Goal: Task Accomplishment & Management: Use online tool/utility

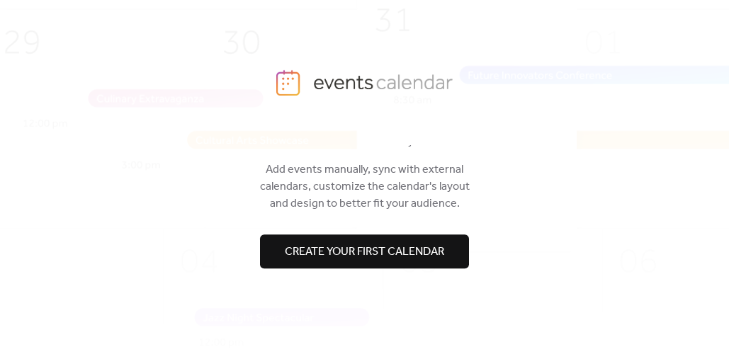
click at [390, 257] on span "Create your first calendar" at bounding box center [364, 252] width 159 height 17
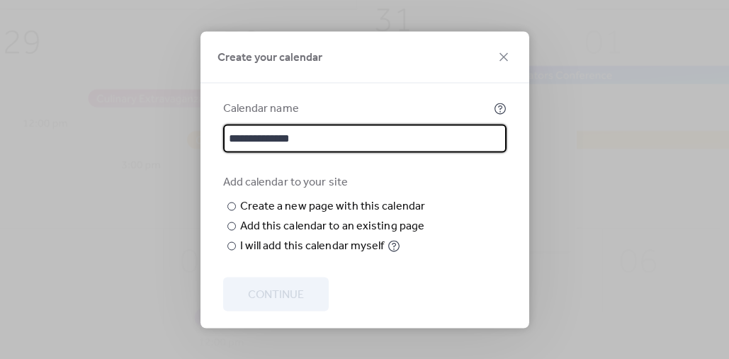
type input "**********"
click at [458, 183] on div "Add calendar to your site" at bounding box center [363, 182] width 281 height 17
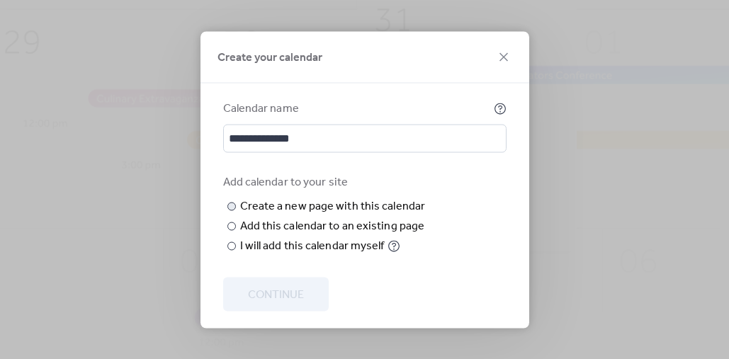
click at [0, 0] on input "text" at bounding box center [0, 0] width 0 height 0
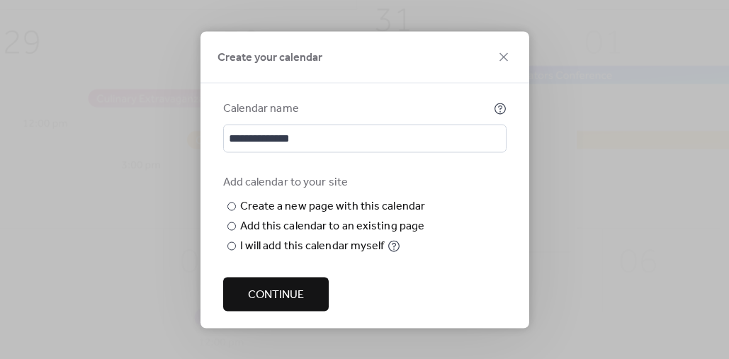
type input "******"
click at [470, 220] on div "Add calendar to your site ​ Create a new page with this calendar New page name …" at bounding box center [364, 214] width 283 height 81
click at [282, 301] on span "Continue" at bounding box center [276, 294] width 56 height 17
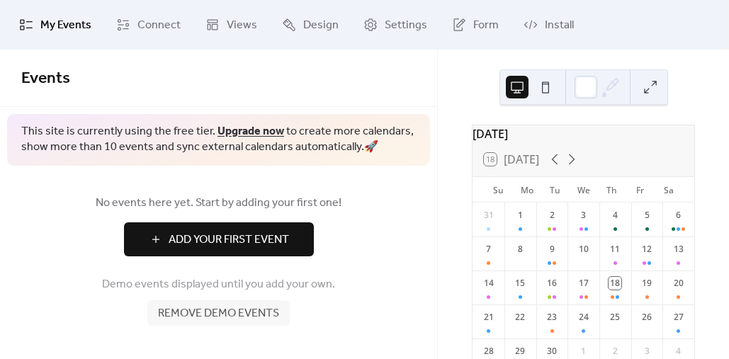
click at [236, 244] on span "Add Your First Event" at bounding box center [229, 240] width 120 height 17
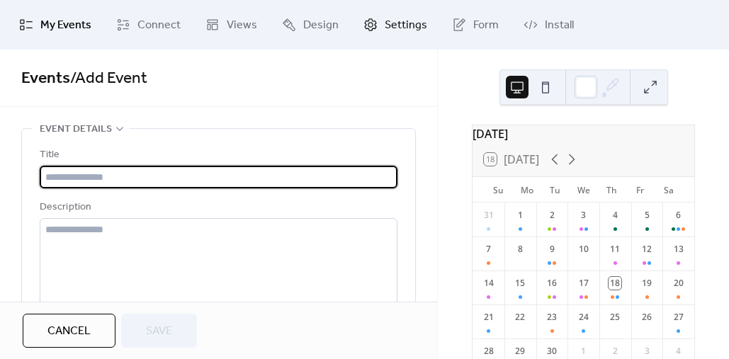
paste input "**********"
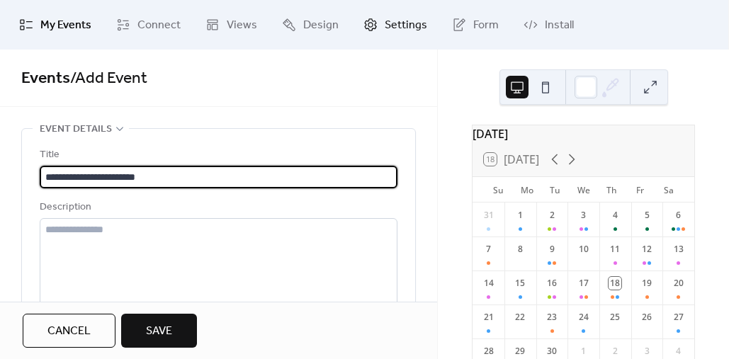
type input "**********"
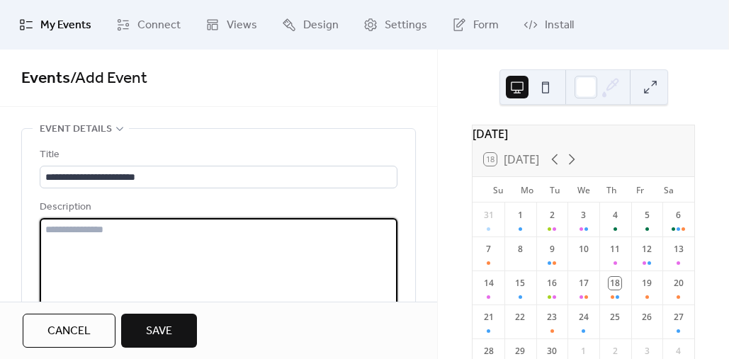
click at [220, 237] on textarea at bounding box center [219, 272] width 358 height 108
paste textarea "**********"
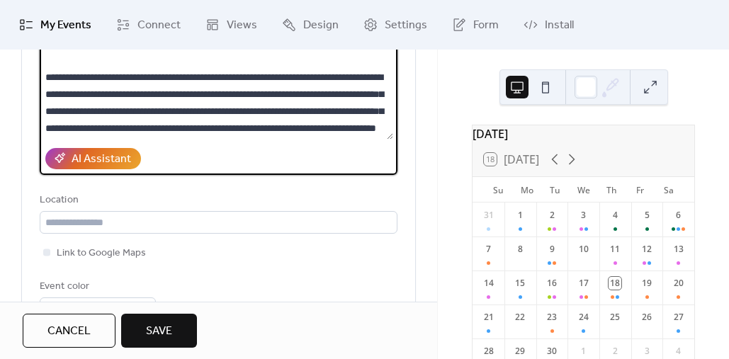
scroll to position [225, 0]
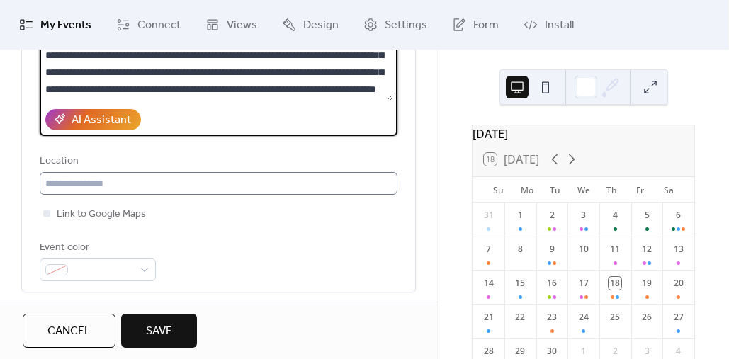
type textarea "**********"
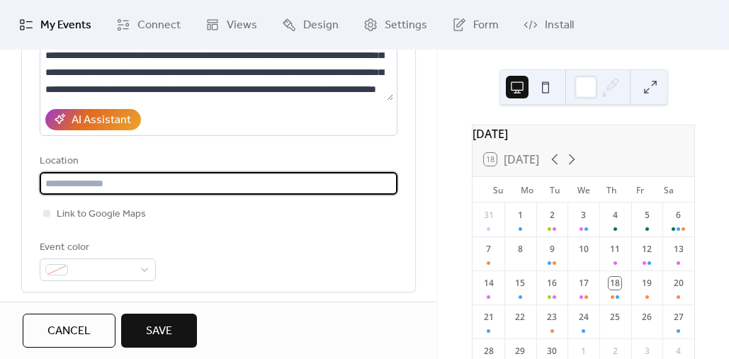
click at [286, 183] on input "text" at bounding box center [219, 183] width 358 height 23
type input "**********"
click at [50, 213] on div at bounding box center [46, 213] width 7 height 7
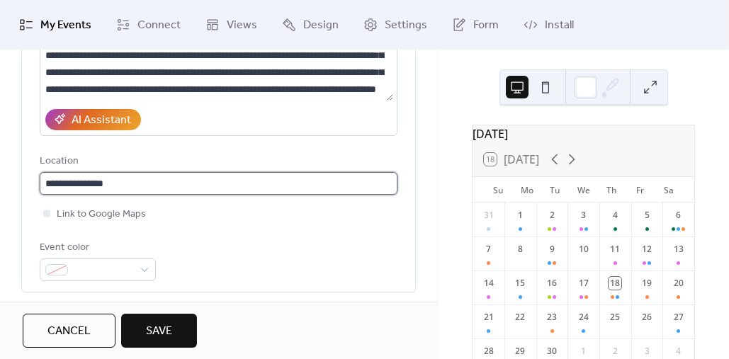
click at [128, 180] on input "**********" at bounding box center [219, 183] width 358 height 23
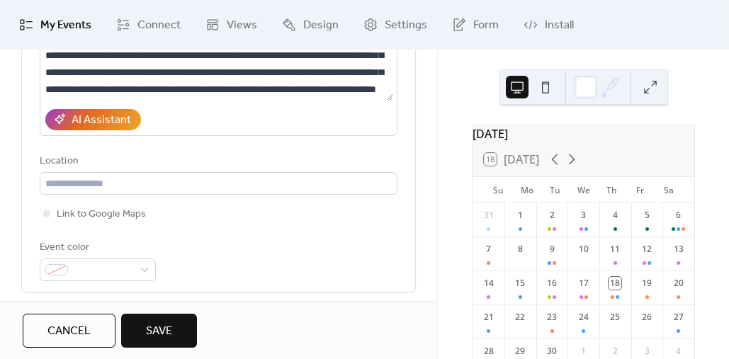
click at [222, 244] on div "Event color" at bounding box center [219, 260] width 358 height 42
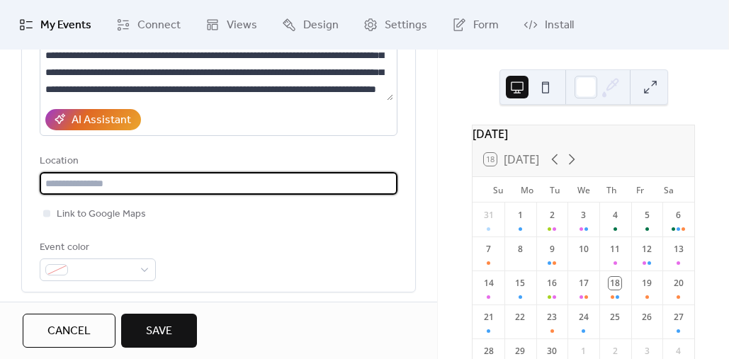
click at [135, 186] on input "text" at bounding box center [219, 183] width 358 height 23
paste input "**********"
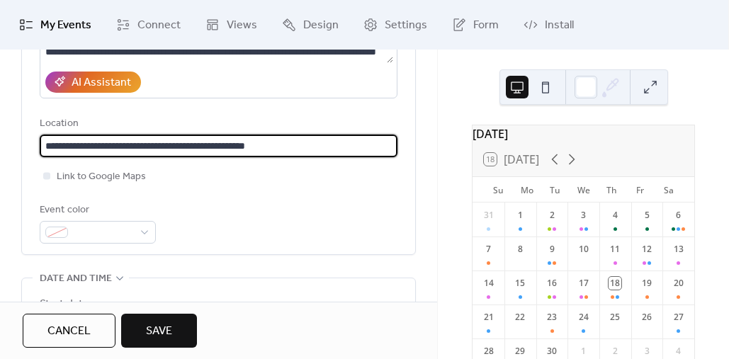
scroll to position [269, 0]
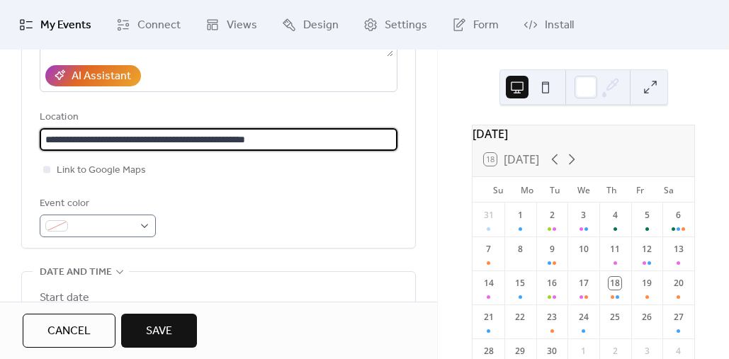
type input "**********"
click at [145, 227] on div at bounding box center [98, 226] width 116 height 23
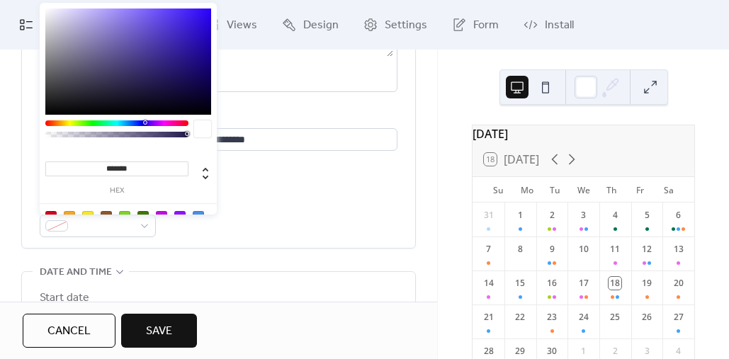
click at [128, 170] on input "*******" at bounding box center [116, 169] width 143 height 15
paste input
type input "*******"
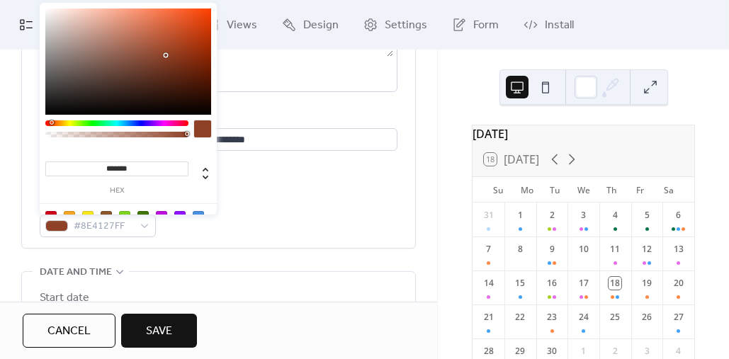
click at [279, 198] on div "Event color #8E4127FF" at bounding box center [219, 217] width 358 height 42
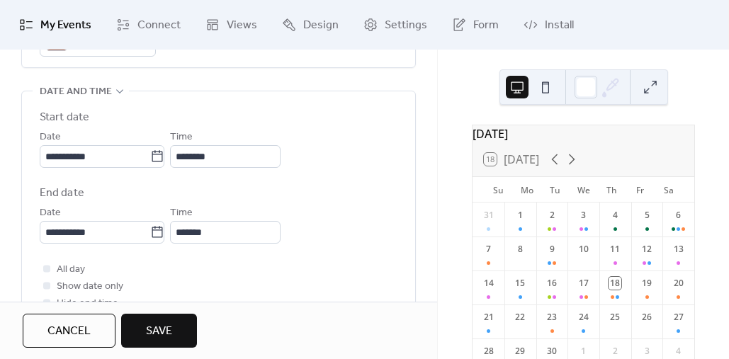
scroll to position [447, 0]
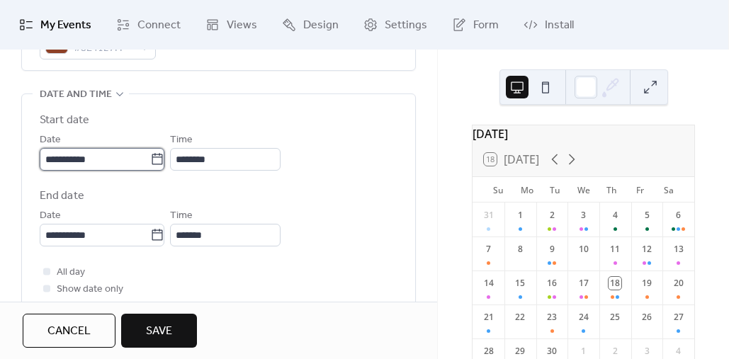
click at [106, 162] on input "**********" at bounding box center [95, 159] width 111 height 23
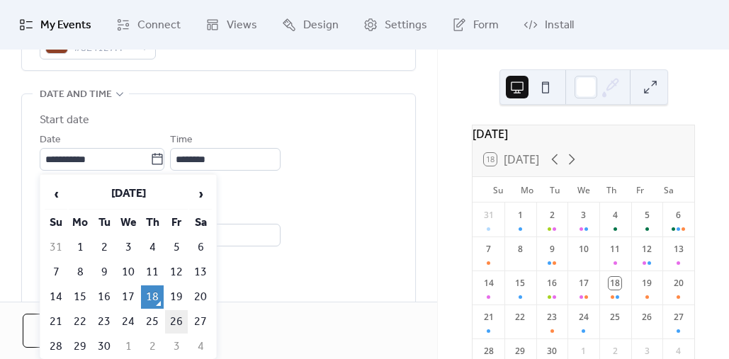
click at [179, 325] on td "26" at bounding box center [176, 321] width 23 height 23
type input "**********"
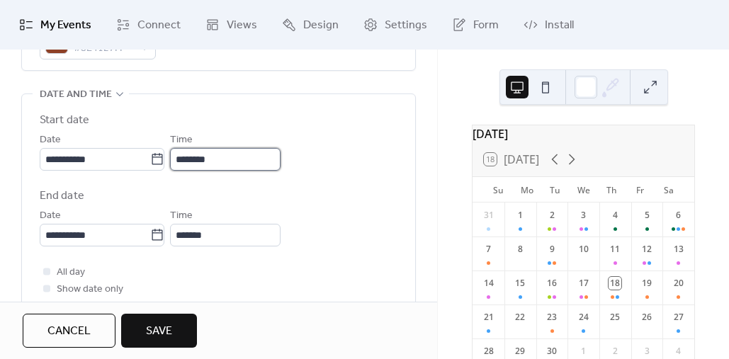
click at [198, 158] on input "********" at bounding box center [225, 159] width 111 height 23
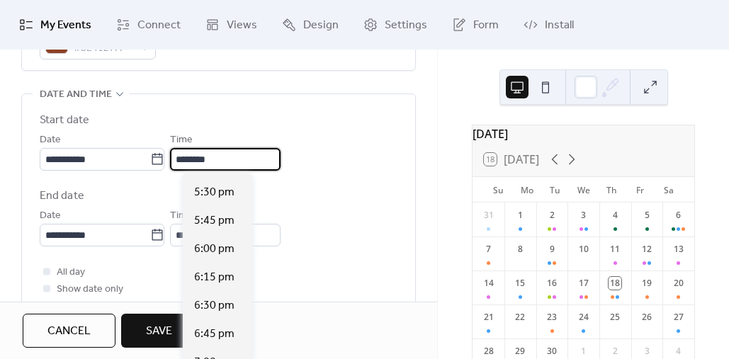
scroll to position [1979, 0]
click at [215, 251] on span "6:00 pm" at bounding box center [214, 250] width 40 height 17
type input "*******"
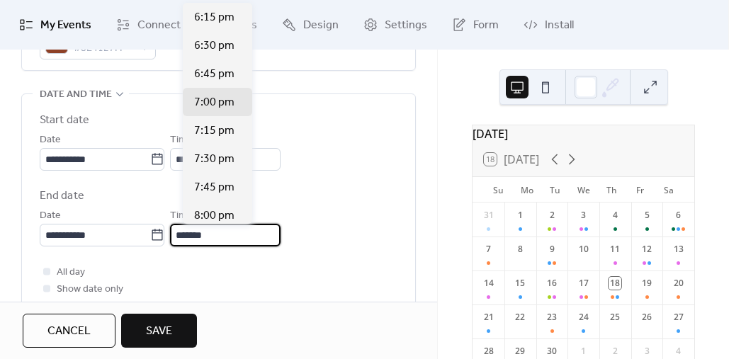
click at [194, 233] on input "*******" at bounding box center [225, 235] width 111 height 23
click at [210, 215] on span "8:00 pm" at bounding box center [214, 216] width 40 height 17
type input "*******"
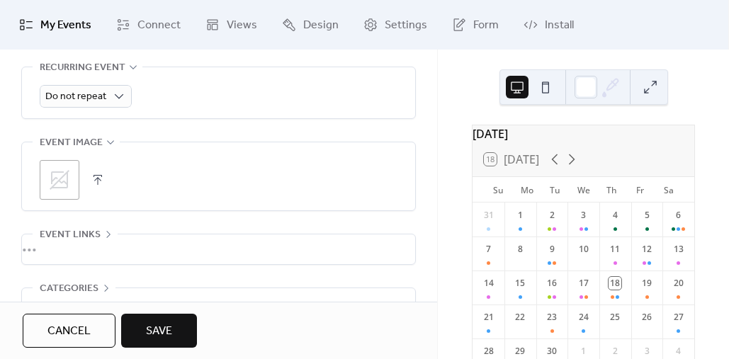
scroll to position [745, 0]
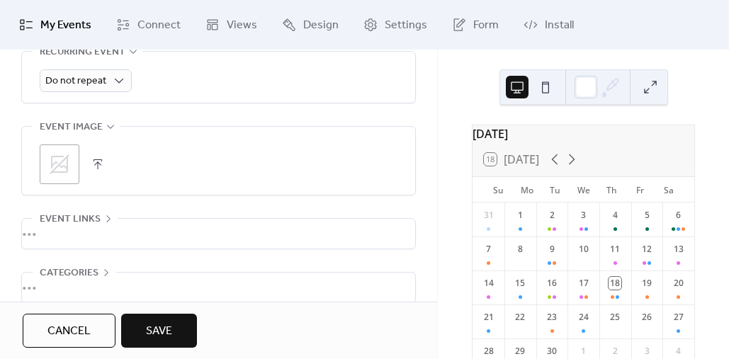
click at [67, 164] on icon at bounding box center [60, 164] width 20 height 20
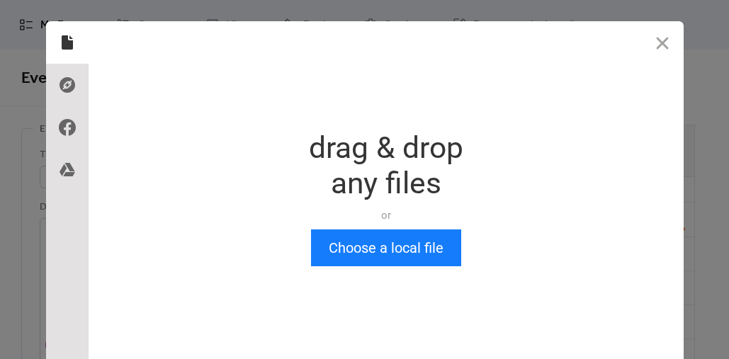
scroll to position [0, 0]
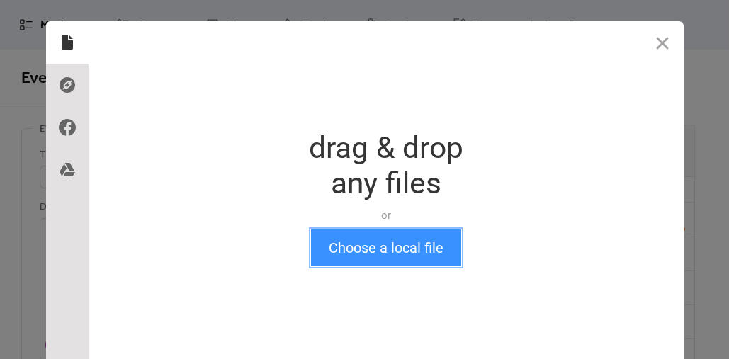
click at [405, 249] on button "Choose a local file" at bounding box center [386, 248] width 150 height 37
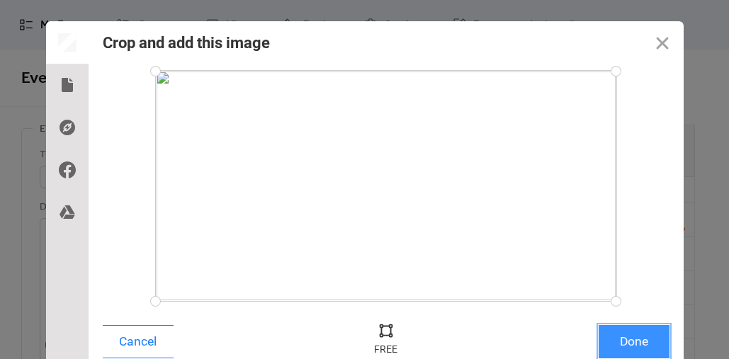
click at [631, 336] on button "Done" at bounding box center [634, 341] width 71 height 33
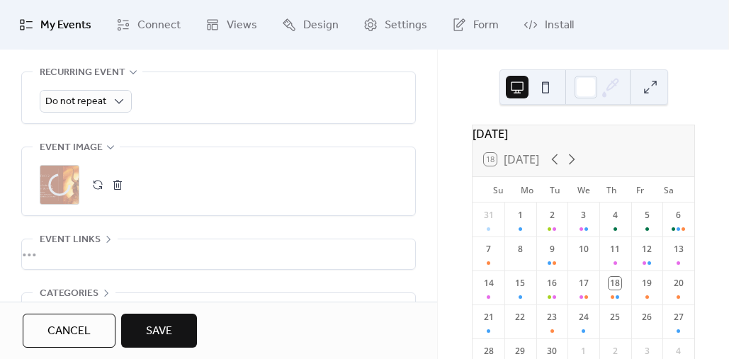
scroll to position [817, 0]
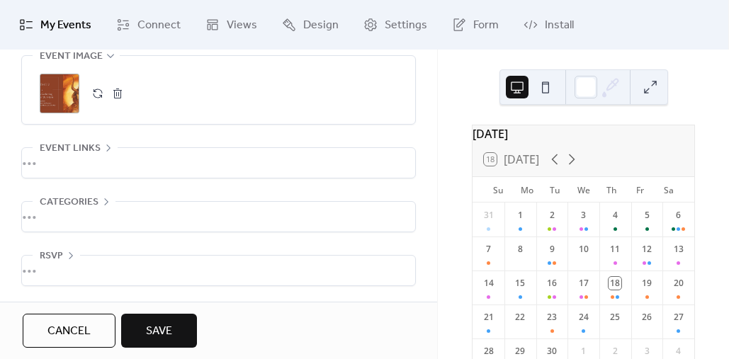
click at [120, 163] on div "•••" at bounding box center [218, 163] width 393 height 30
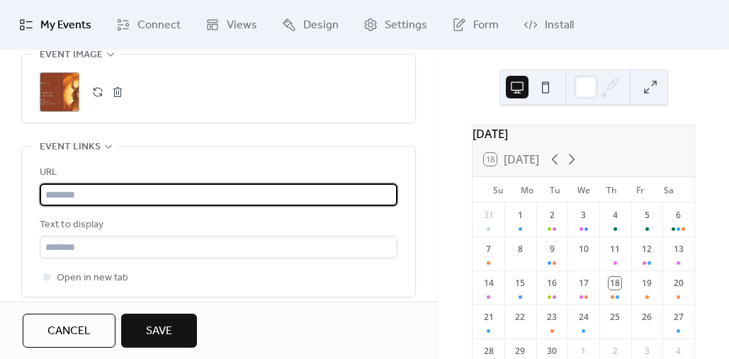
click at [106, 199] on input "text" at bounding box center [219, 194] width 358 height 23
paste input "**********"
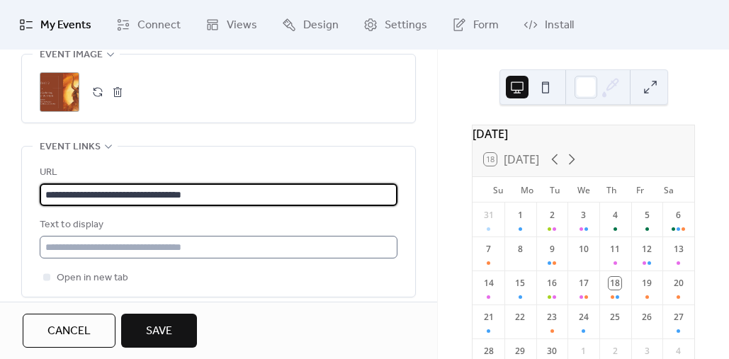
type input "**********"
click at [125, 248] on input "text" at bounding box center [219, 247] width 358 height 23
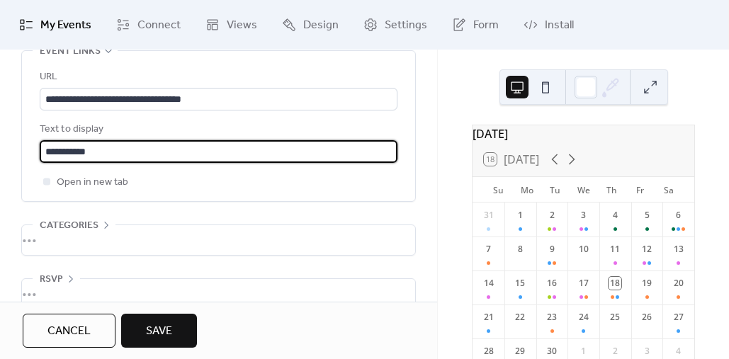
scroll to position [937, 0]
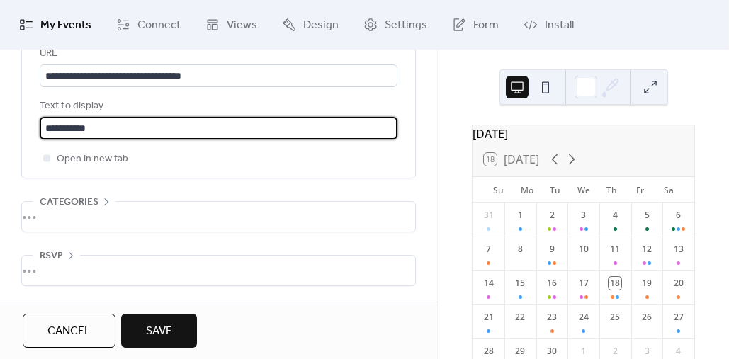
type input "**********"
click at [62, 269] on div "•••" at bounding box center [218, 271] width 393 height 30
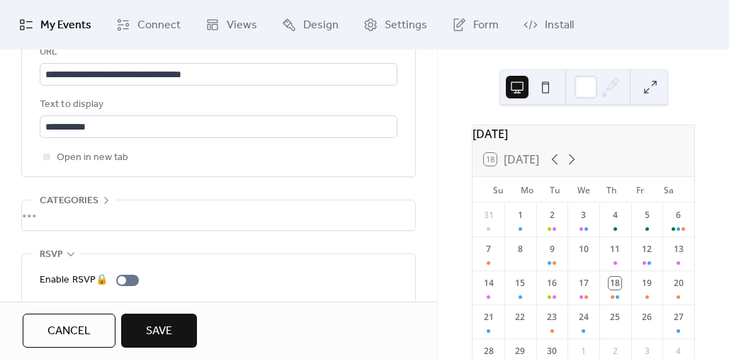
scroll to position [987, 0]
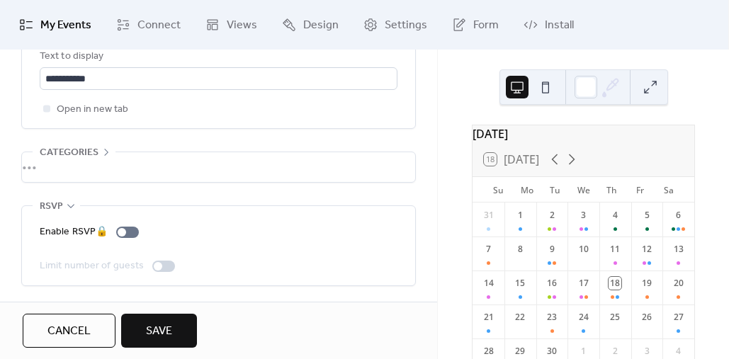
click at [69, 206] on div "•••" at bounding box center [218, 206] width 393 height 1
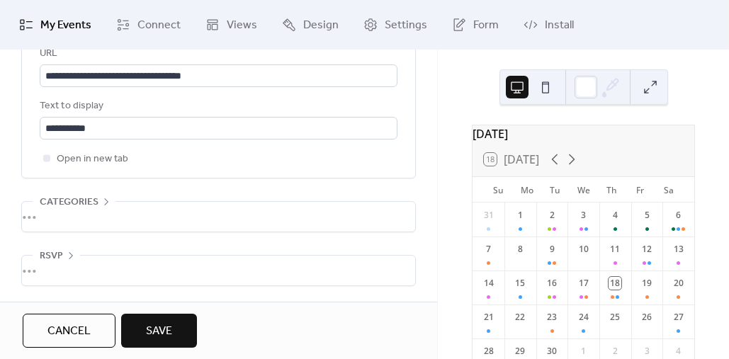
click at [177, 328] on button "Save" at bounding box center [159, 331] width 76 height 34
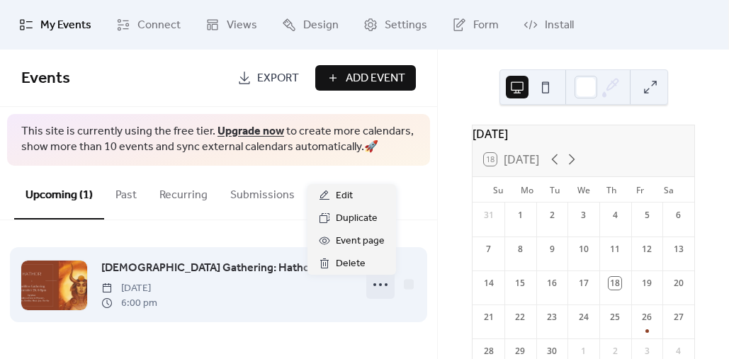
click at [380, 287] on icon at bounding box center [380, 284] width 23 height 23
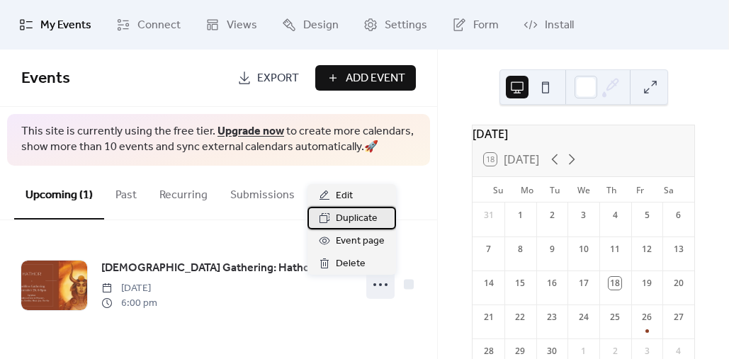
click at [366, 219] on span "Duplicate" at bounding box center [357, 218] width 42 height 17
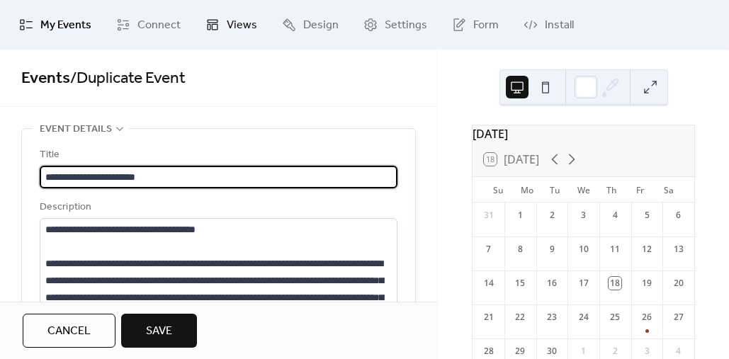
type input "**********"
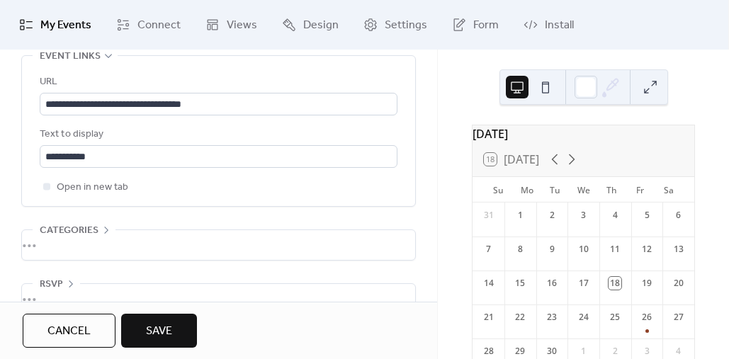
scroll to position [909, 0]
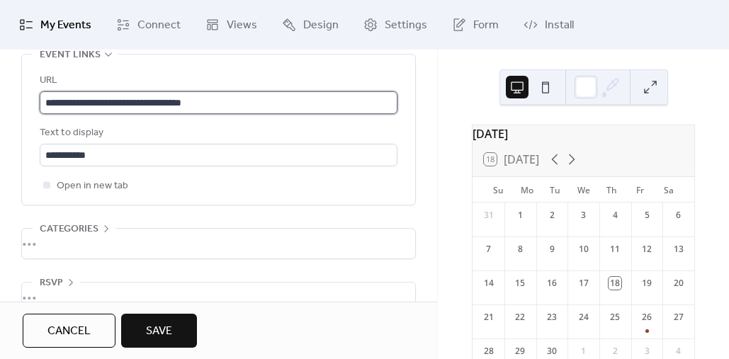
click at [230, 105] on input "**********" at bounding box center [219, 102] width 358 height 23
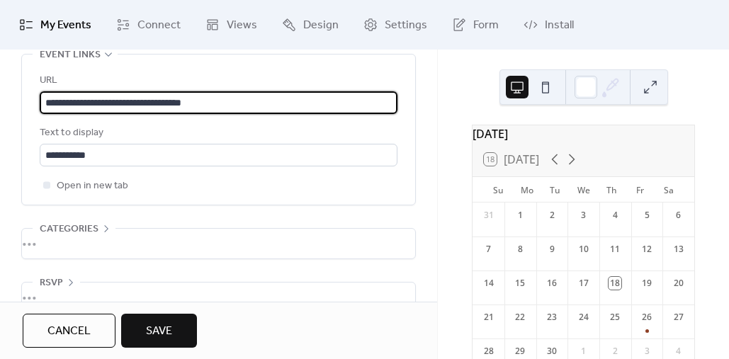
paste input "text"
type input "**********"
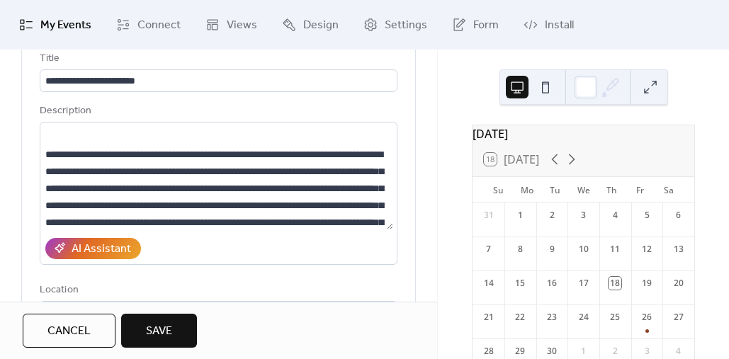
scroll to position [154, 0]
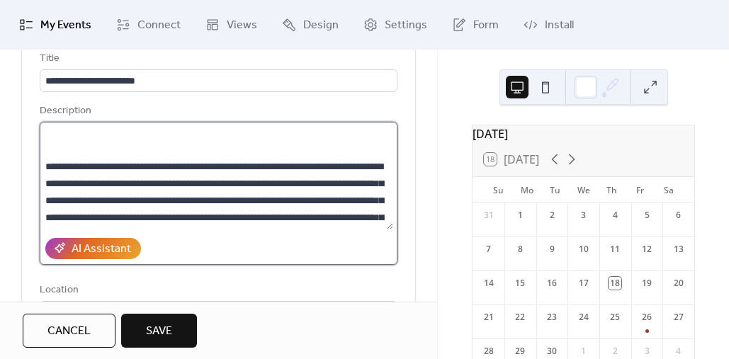
click at [297, 190] on textarea at bounding box center [217, 176] width 354 height 108
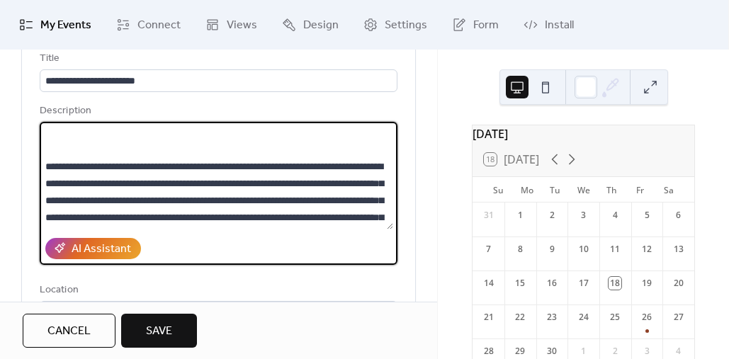
paste textarea "**********"
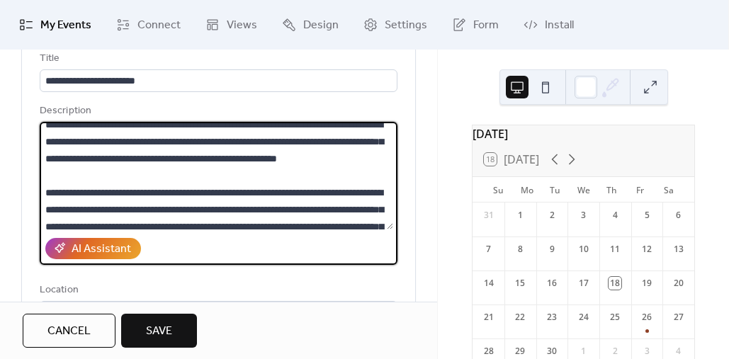
scroll to position [1027, 0]
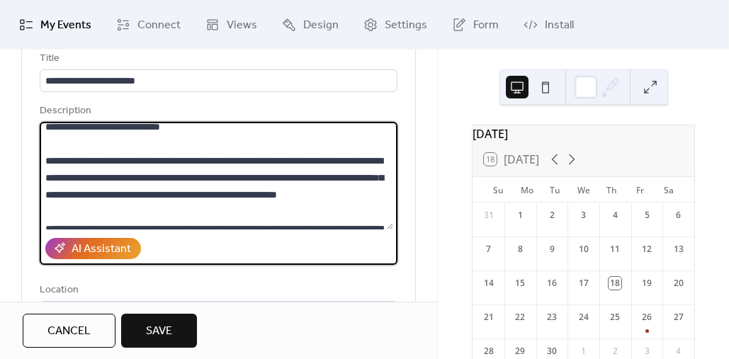
click at [49, 195] on textarea at bounding box center [217, 176] width 354 height 108
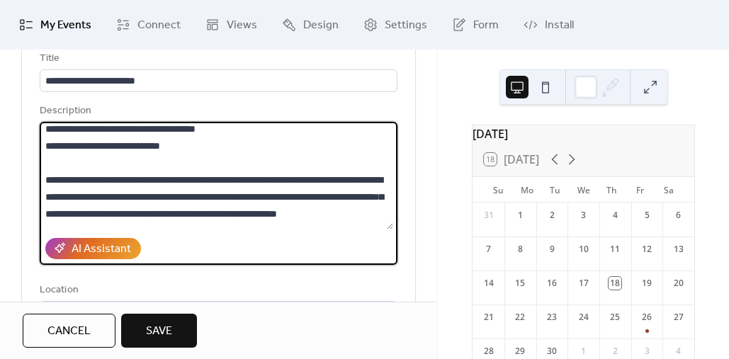
scroll to position [954, 0]
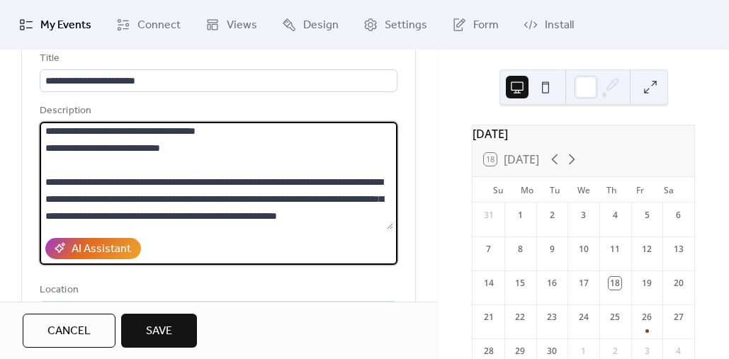
click at [45, 198] on textarea at bounding box center [217, 176] width 354 height 108
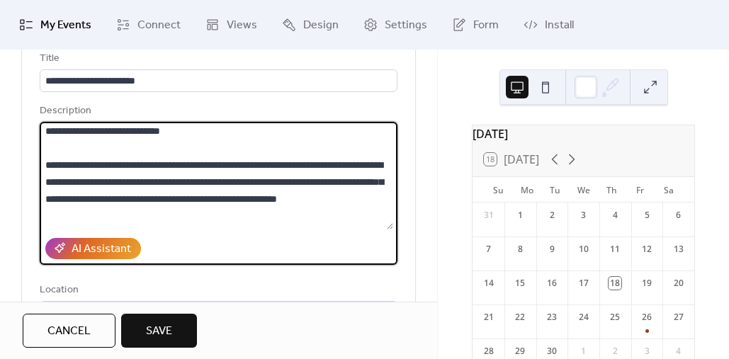
scroll to position [869, 0]
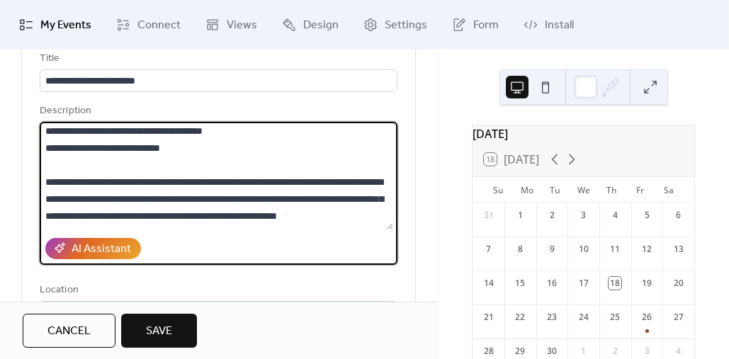
click at [43, 217] on textarea at bounding box center [217, 176] width 354 height 108
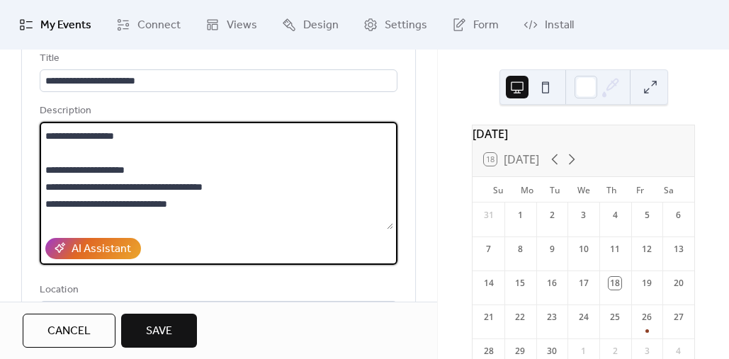
scroll to position [808, 0]
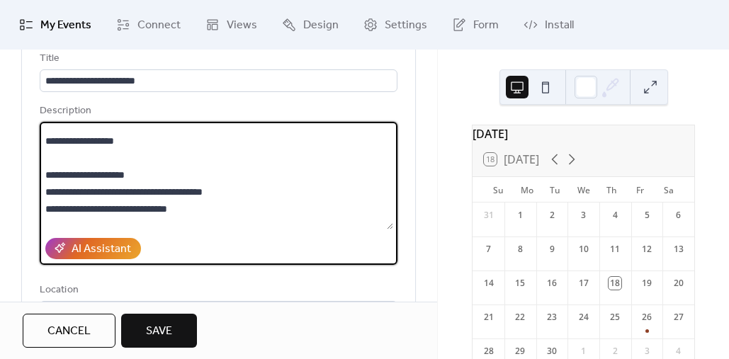
click at [45, 208] on textarea at bounding box center [217, 176] width 354 height 108
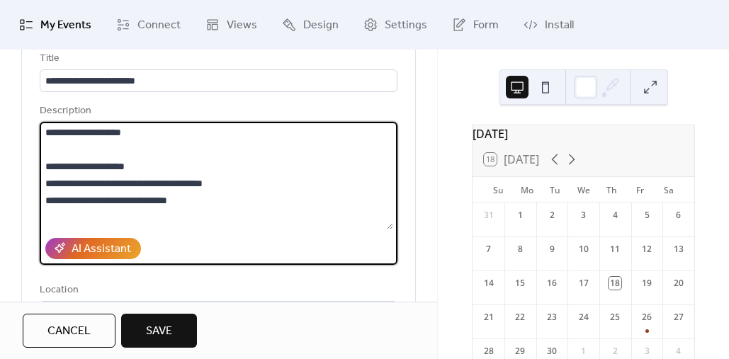
scroll to position [763, 0]
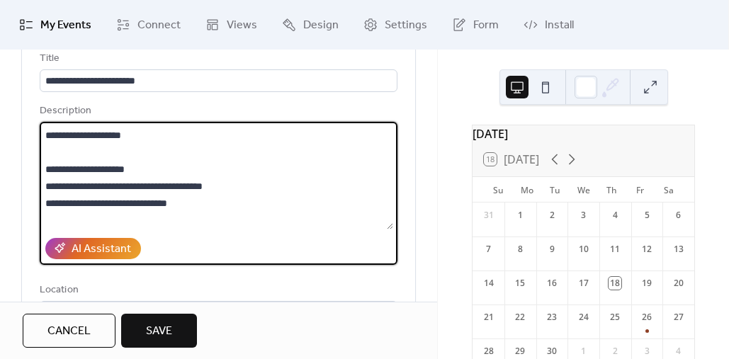
click at [45, 183] on textarea at bounding box center [217, 176] width 354 height 108
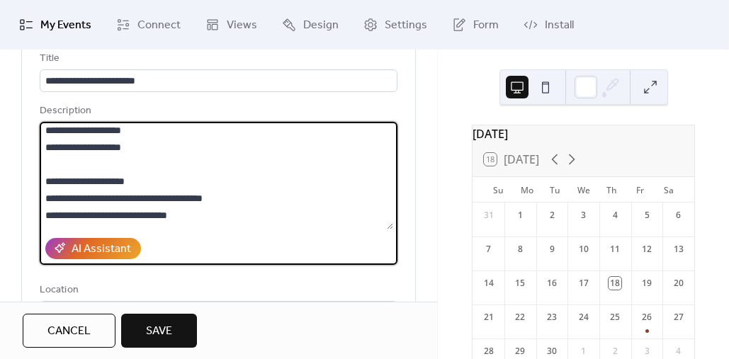
scroll to position [696, 0]
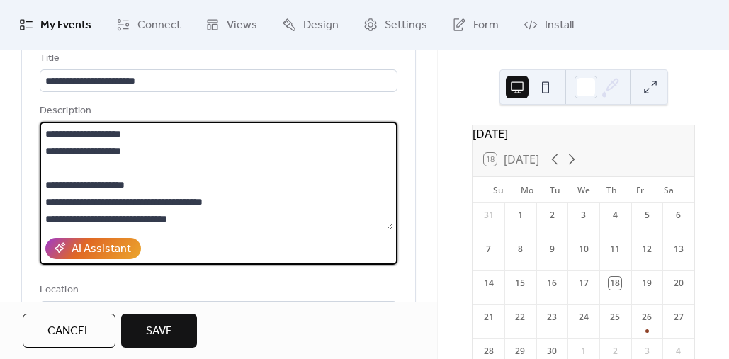
click at [43, 183] on textarea at bounding box center [217, 176] width 354 height 108
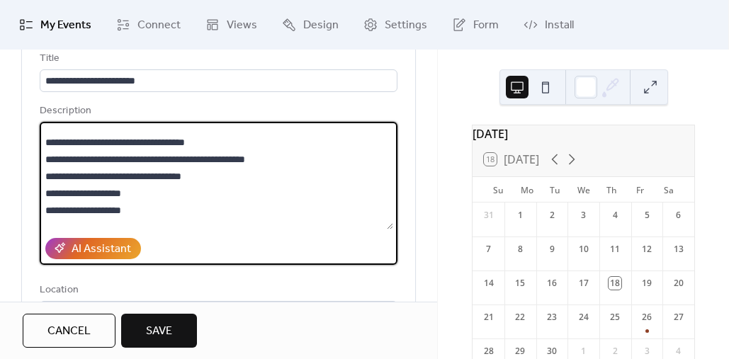
scroll to position [532, 0]
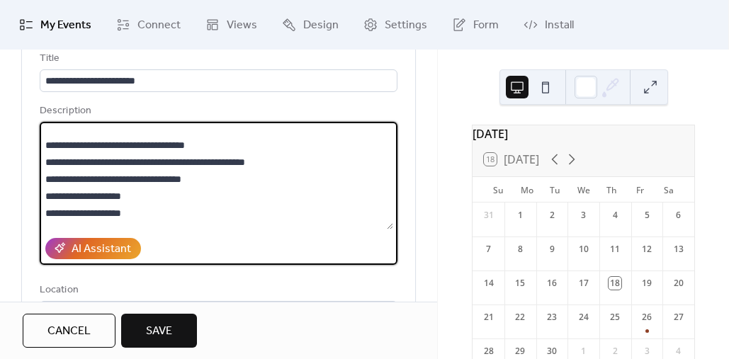
click at [45, 209] on textarea at bounding box center [217, 176] width 354 height 108
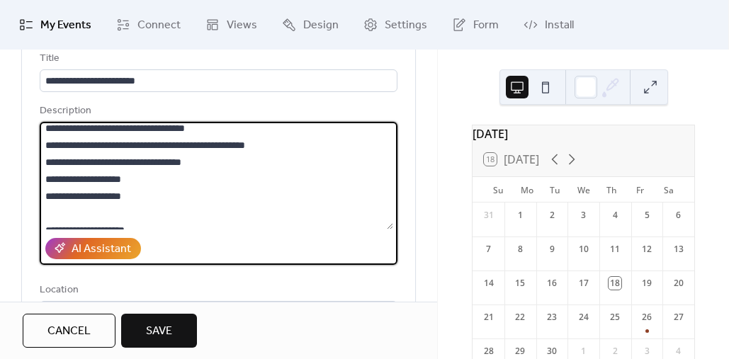
scroll to position [447, 0]
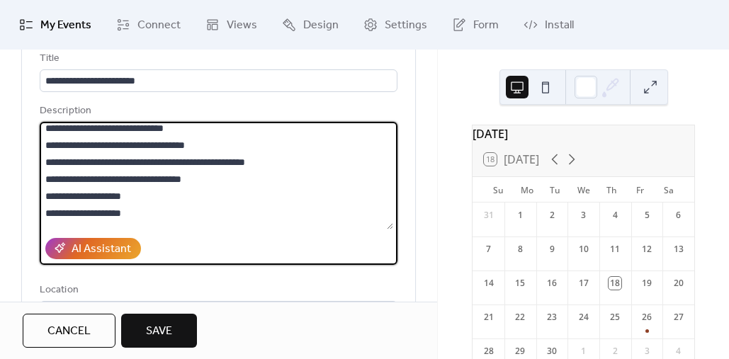
click at [44, 192] on textarea at bounding box center [217, 176] width 354 height 108
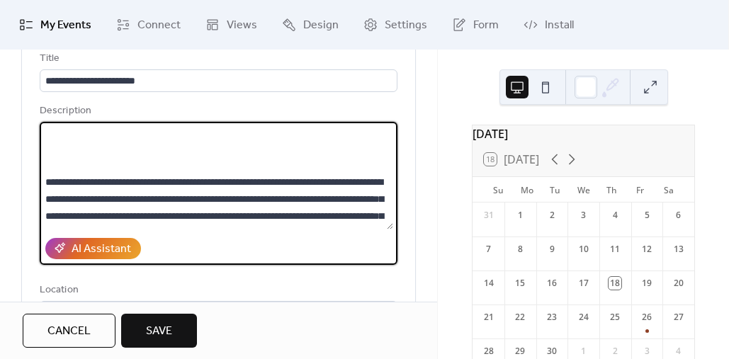
scroll to position [203, 0]
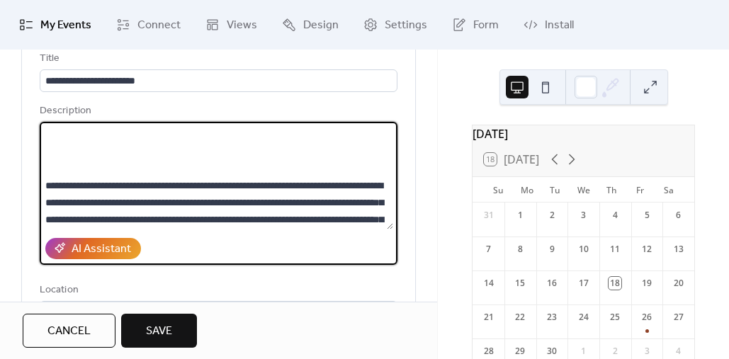
click at [44, 216] on textarea at bounding box center [217, 176] width 354 height 108
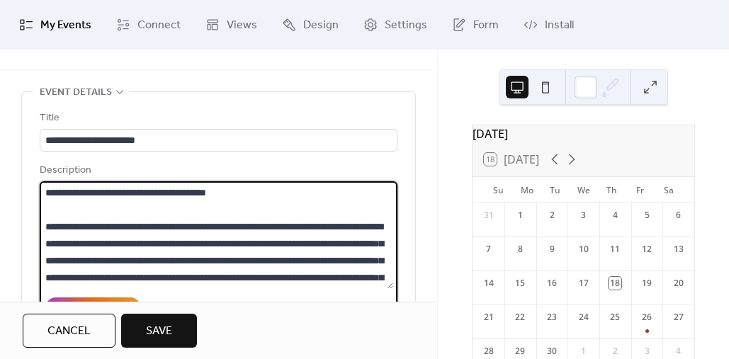
scroll to position [34, 0]
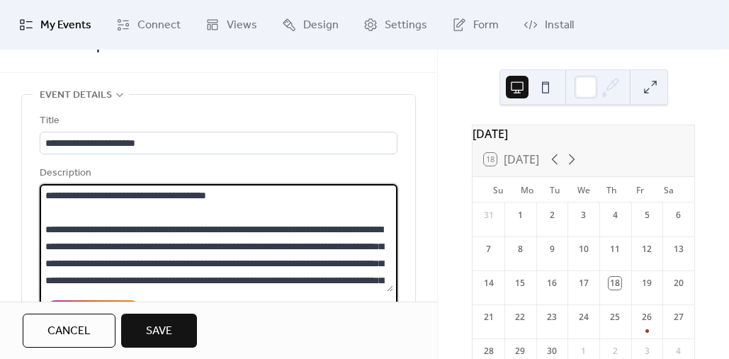
click at [128, 210] on textarea at bounding box center [217, 238] width 354 height 108
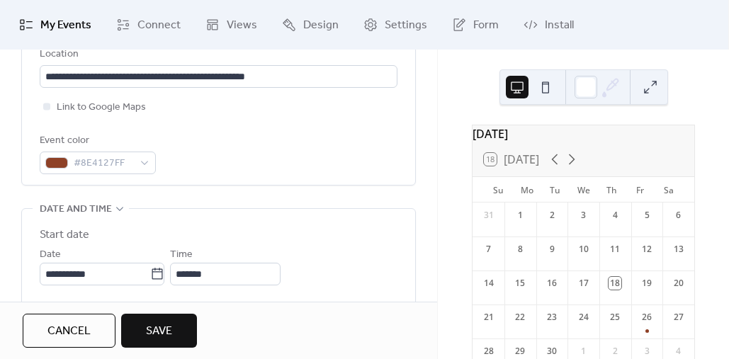
scroll to position [333, 0]
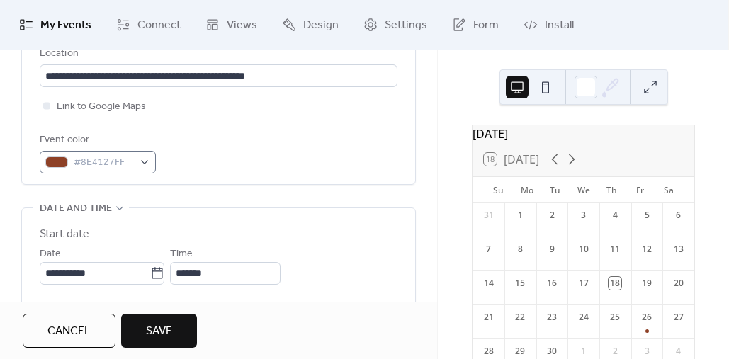
type textarea "**********"
click at [60, 164] on div at bounding box center [56, 162] width 23 height 11
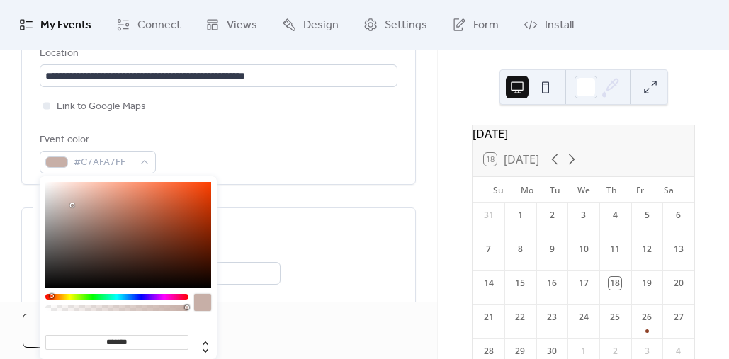
type input "*******"
drag, startPoint x: 72, startPoint y: 205, endPoint x: 40, endPoint y: 318, distance: 117.3
click at [40, 318] on div "******* hex" at bounding box center [128, 301] width 177 height 251
click at [358, 226] on label "Start date" at bounding box center [219, 234] width 358 height 17
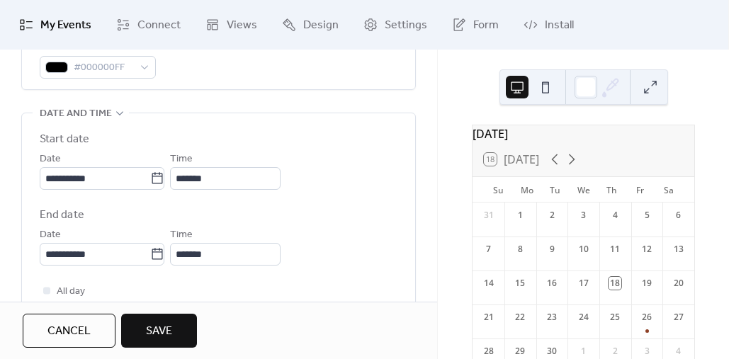
scroll to position [439, 0]
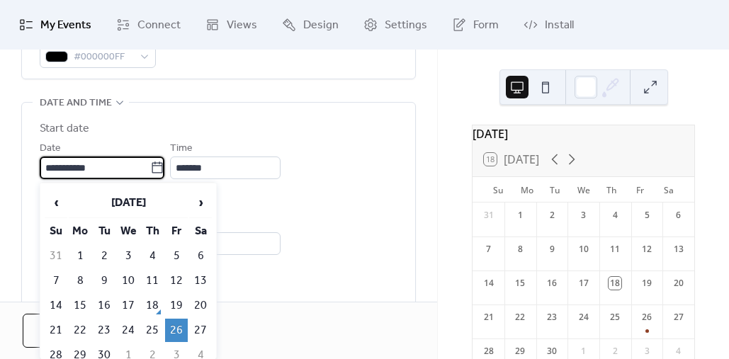
click at [128, 171] on input "**********" at bounding box center [95, 168] width 111 height 23
click at [202, 199] on span "›" at bounding box center [200, 202] width 21 height 28
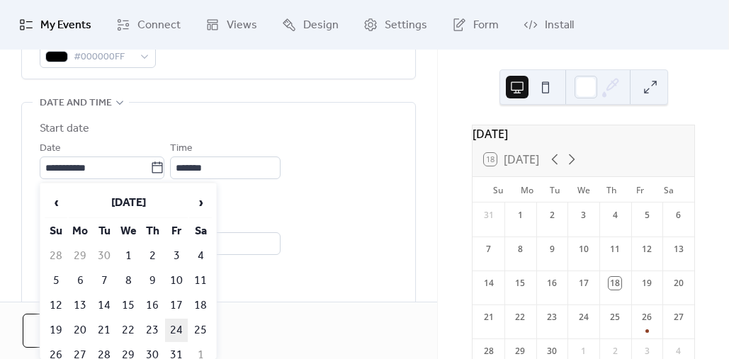
click at [180, 327] on td "24" at bounding box center [176, 330] width 23 height 23
type input "**********"
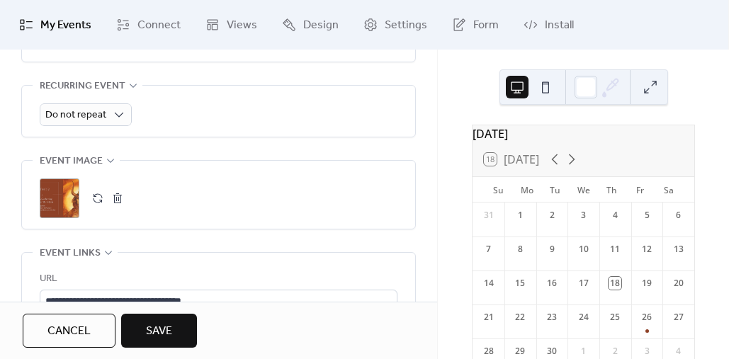
scroll to position [713, 0]
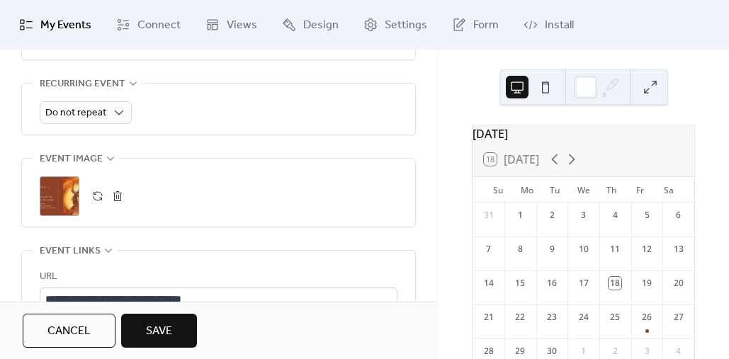
click at [118, 197] on button "button" at bounding box center [118, 196] width 20 height 20
click at [63, 192] on icon at bounding box center [60, 196] width 20 height 20
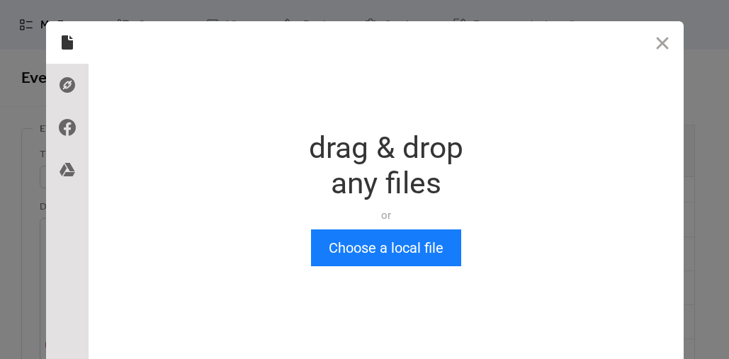
scroll to position [0, 0]
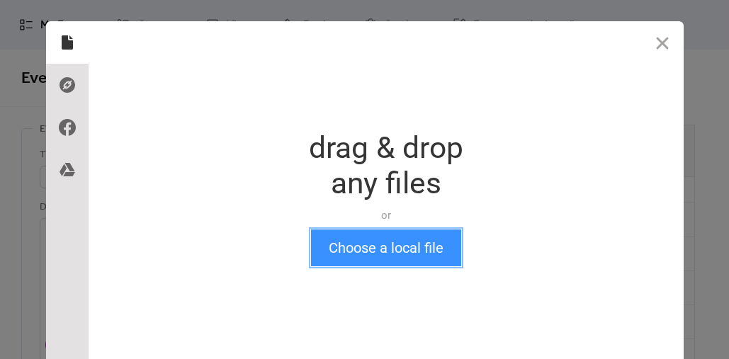
click at [373, 247] on button "Choose a local file" at bounding box center [386, 248] width 150 height 37
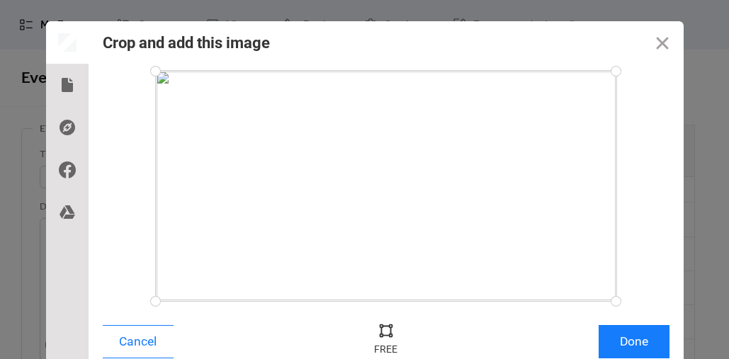
scroll to position [38, 0]
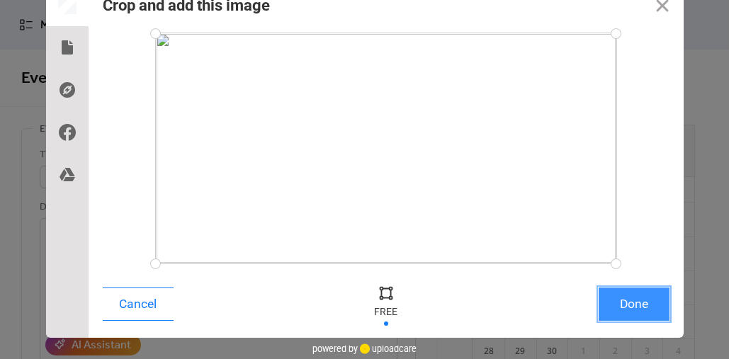
click at [637, 298] on button "Done" at bounding box center [634, 304] width 71 height 33
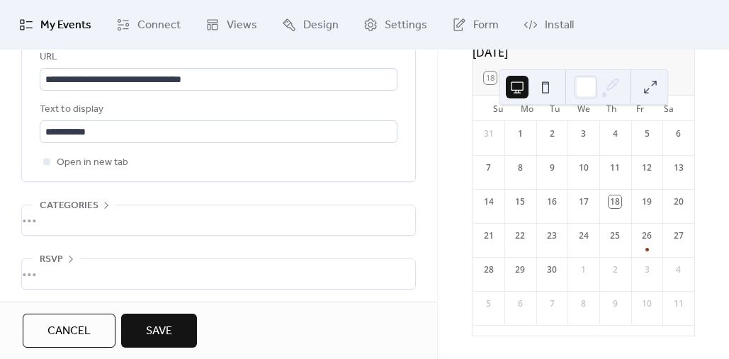
scroll to position [937, 0]
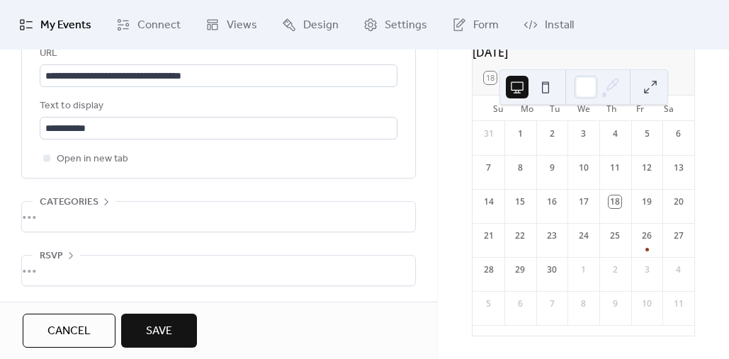
click at [179, 326] on button "Save" at bounding box center [159, 331] width 76 height 34
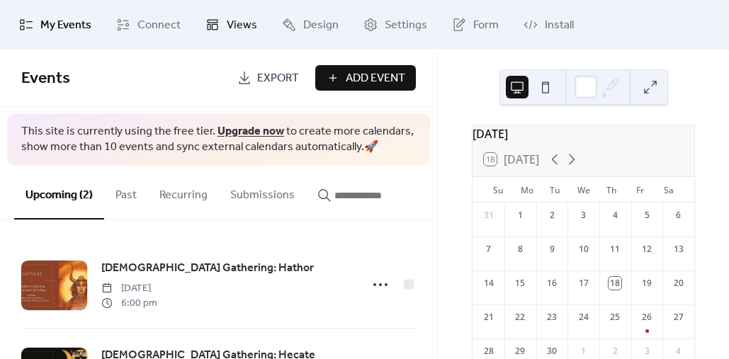
click at [219, 28] on link "Views" at bounding box center [231, 25] width 73 height 38
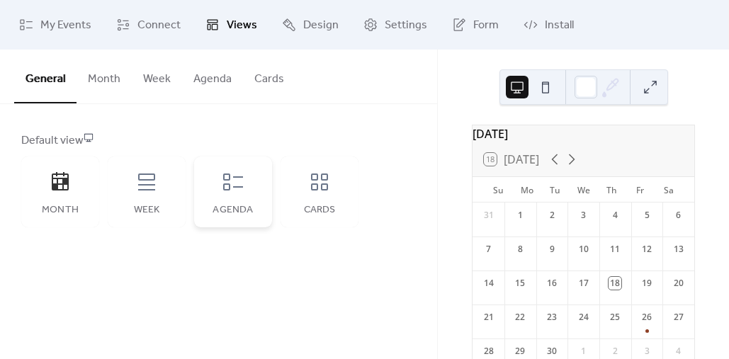
click at [230, 180] on icon at bounding box center [233, 182] width 20 height 17
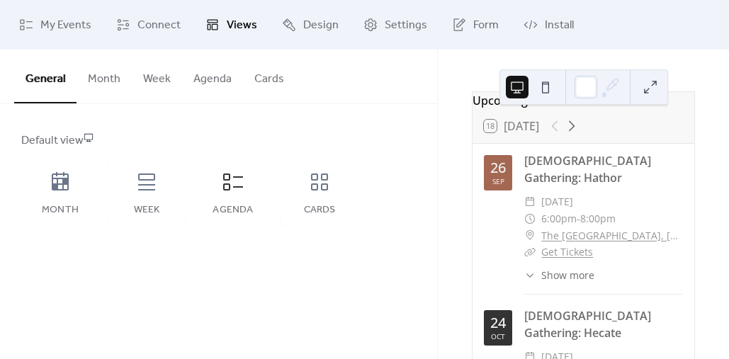
scroll to position [33, 0]
click at [329, 188] on icon at bounding box center [319, 182] width 23 height 23
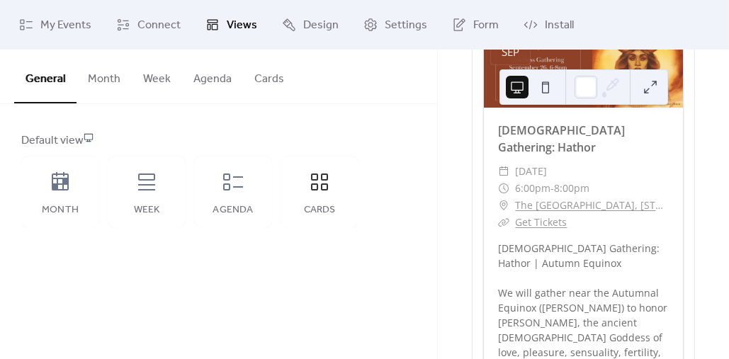
scroll to position [0, 0]
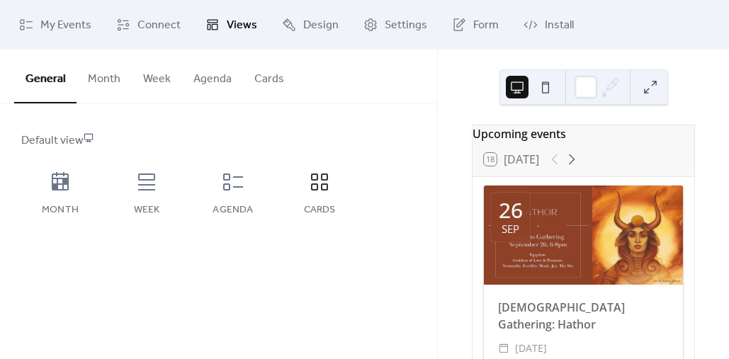
click at [271, 86] on button "Cards" at bounding box center [269, 76] width 52 height 52
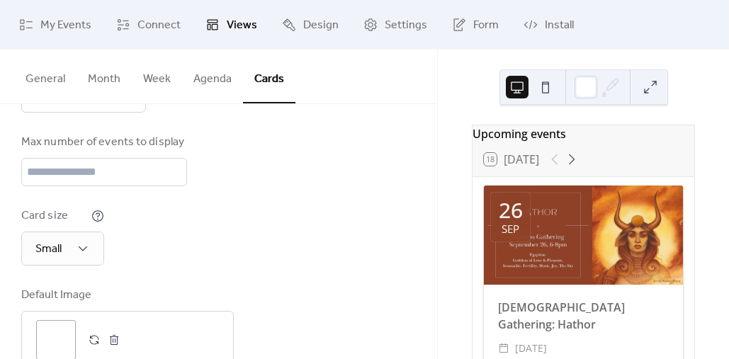
scroll to position [266, 0]
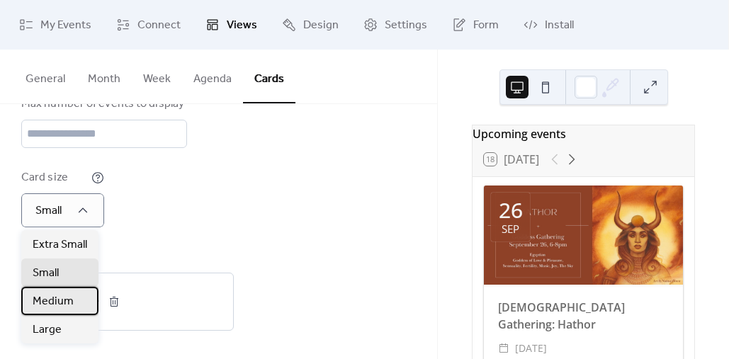
click at [66, 301] on span "Medium" at bounding box center [53, 301] width 41 height 17
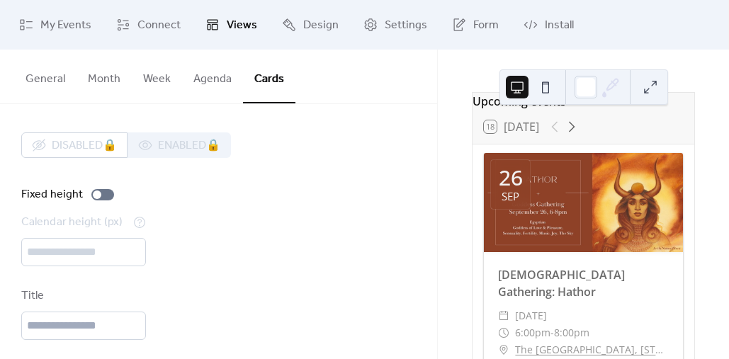
scroll to position [39, 0]
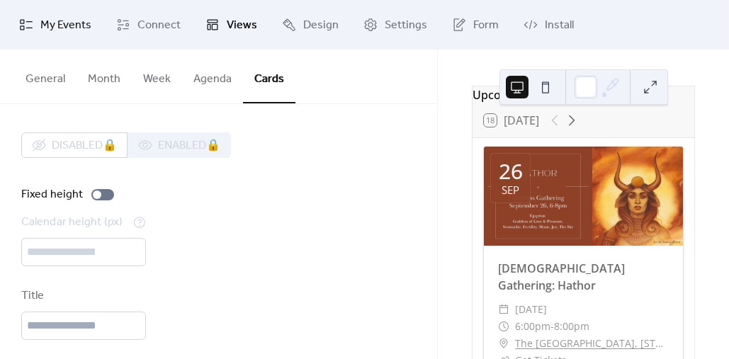
click at [66, 34] on span "My Events" at bounding box center [65, 25] width 51 height 17
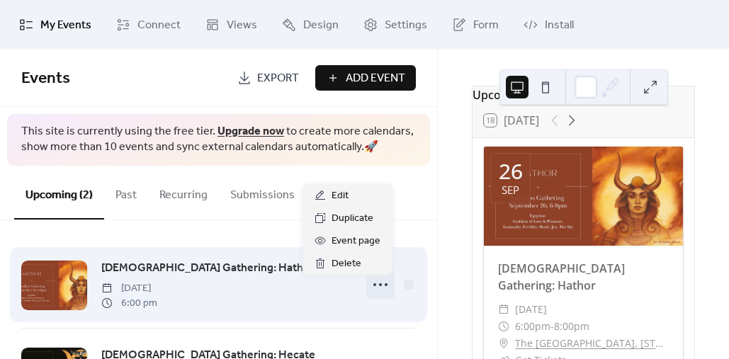
click at [379, 286] on circle at bounding box center [380, 284] width 3 height 3
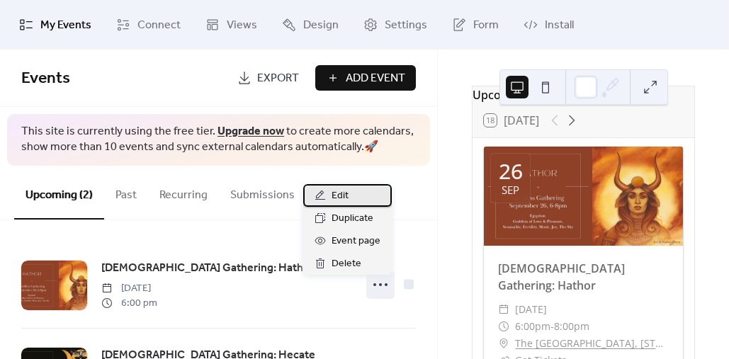
click at [342, 199] on span "Edit" at bounding box center [340, 196] width 17 height 17
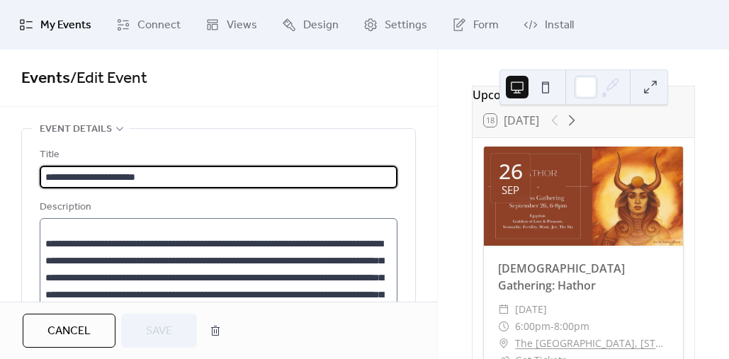
scroll to position [174, 0]
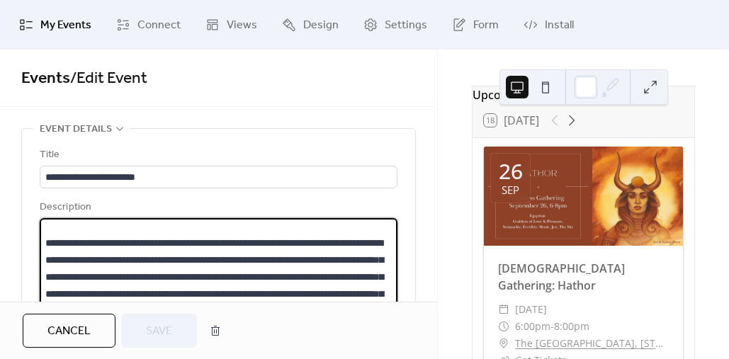
click at [45, 256] on textarea at bounding box center [217, 272] width 354 height 108
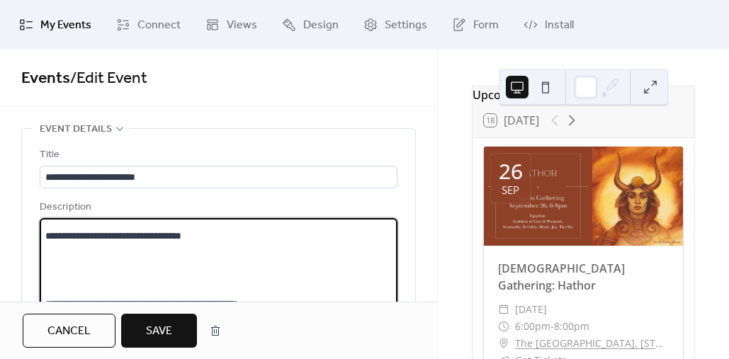
scroll to position [449, 0]
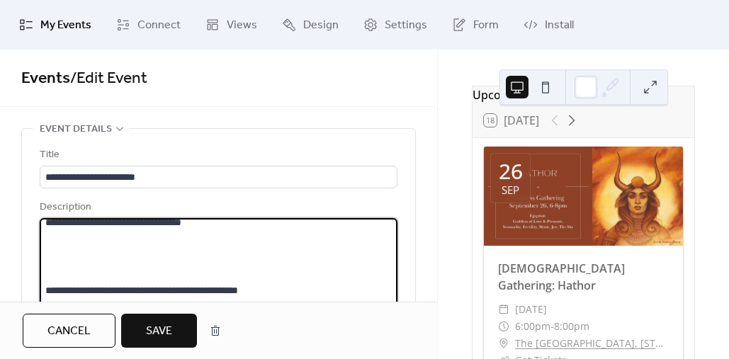
click at [46, 274] on textarea at bounding box center [217, 272] width 354 height 108
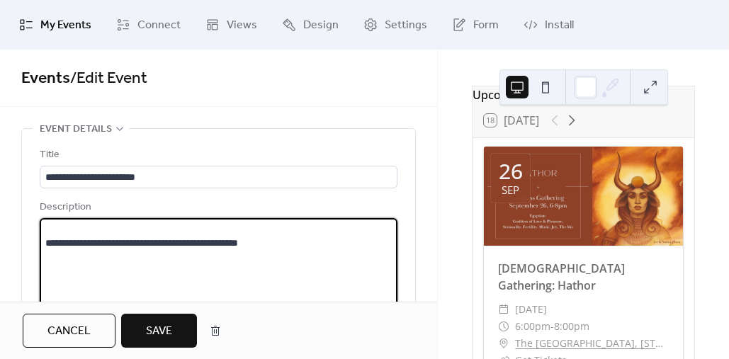
scroll to position [420, 0]
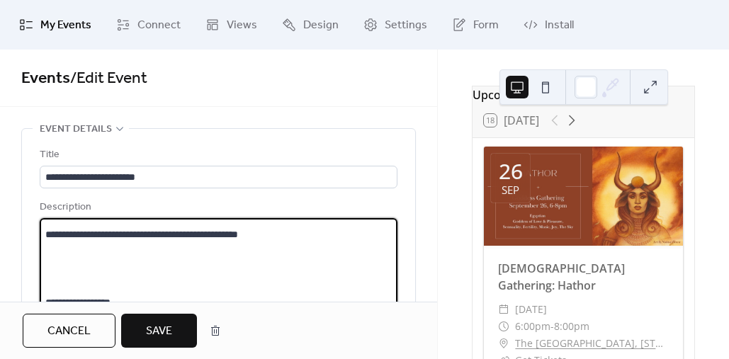
click at [46, 285] on textarea at bounding box center [217, 272] width 354 height 108
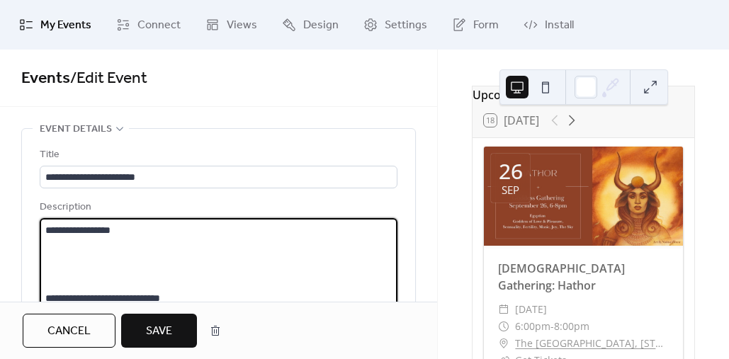
scroll to position [446, 0]
click at [46, 274] on textarea at bounding box center [217, 272] width 354 height 108
click at [47, 264] on textarea at bounding box center [217, 272] width 354 height 108
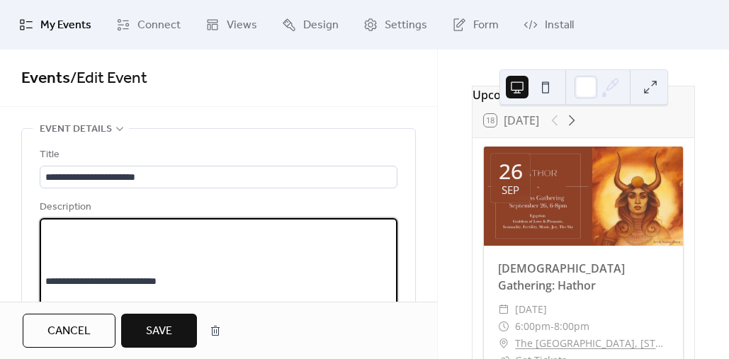
scroll to position [495, 0]
click at [43, 262] on textarea at bounding box center [217, 272] width 354 height 108
click at [47, 246] on textarea at bounding box center [217, 272] width 354 height 108
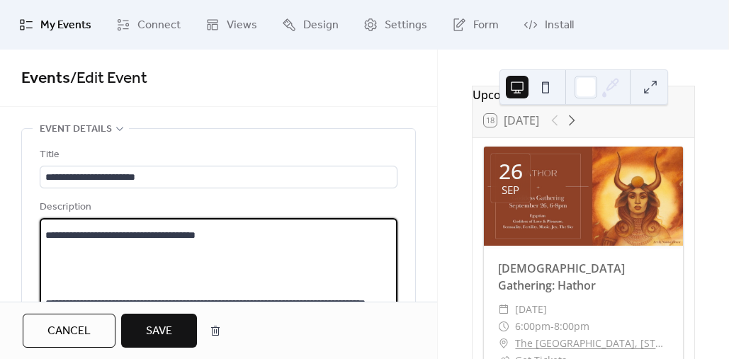
click at [44, 285] on textarea at bounding box center [217, 272] width 354 height 108
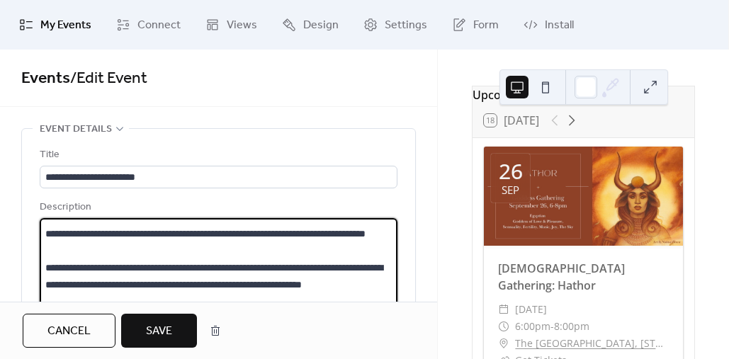
scroll to position [576, 0]
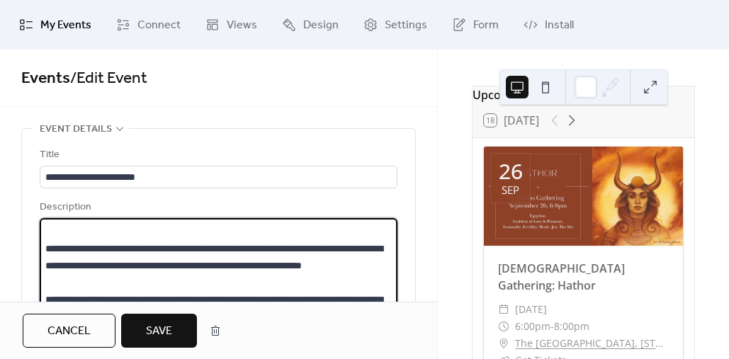
click at [44, 263] on textarea at bounding box center [217, 272] width 354 height 108
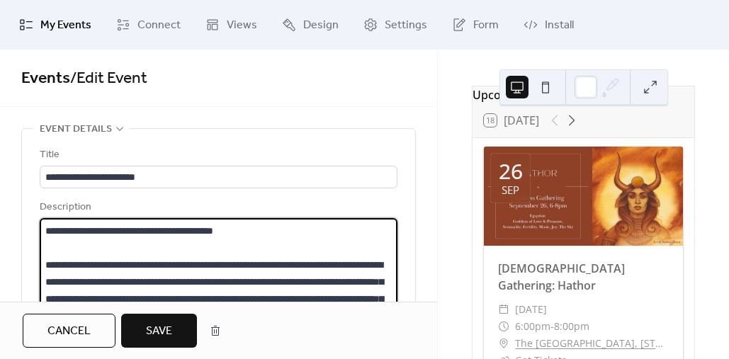
scroll to position [135, 0]
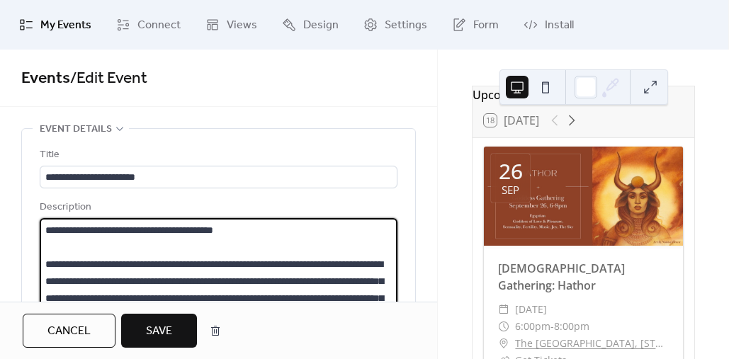
click at [337, 247] on textarea at bounding box center [217, 272] width 354 height 108
type textarea "**********"
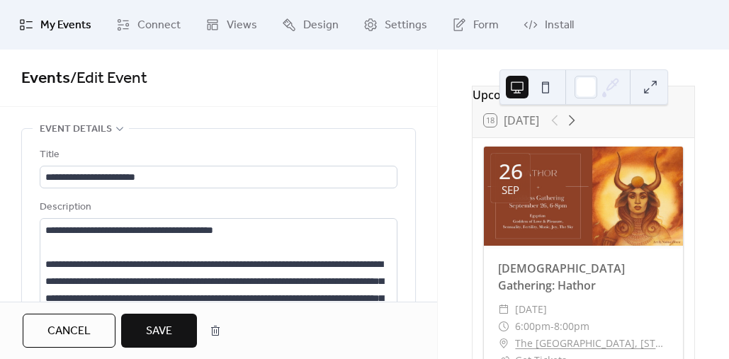
click at [170, 323] on span "Save" at bounding box center [159, 331] width 26 height 17
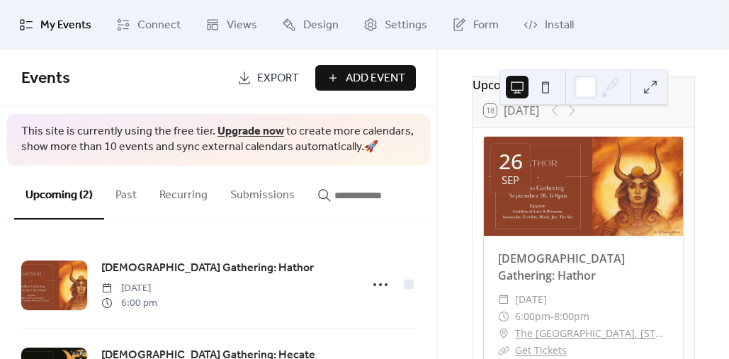
scroll to position [52, 0]
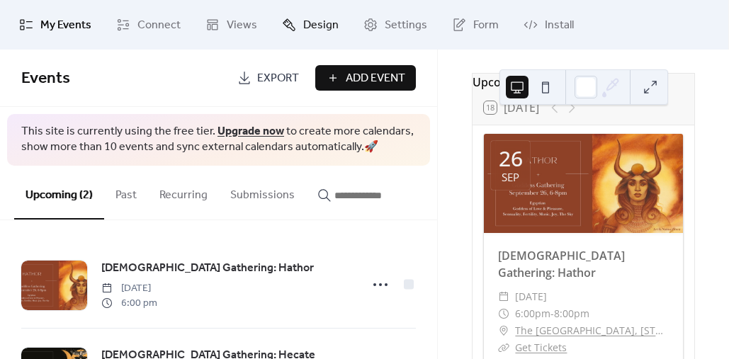
click at [316, 26] on span "Design" at bounding box center [320, 25] width 35 height 17
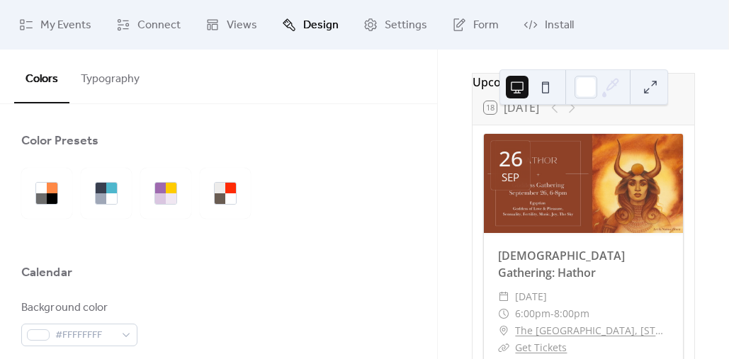
click at [111, 78] on button "Typography" at bounding box center [109, 76] width 81 height 52
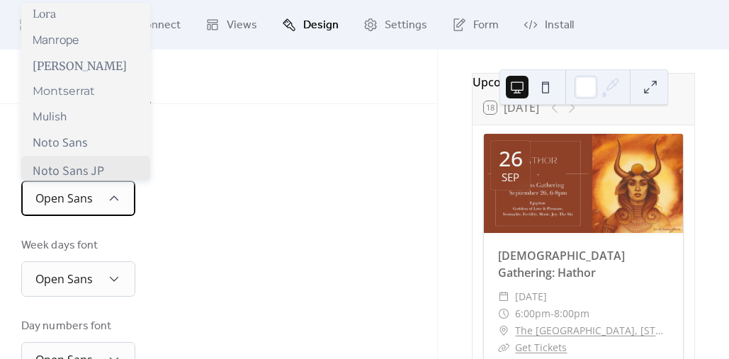
scroll to position [544, 0]
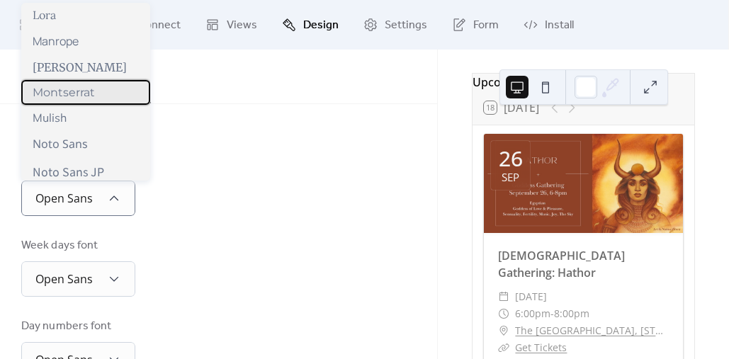
click at [76, 86] on span "Montserrat" at bounding box center [64, 92] width 62 height 13
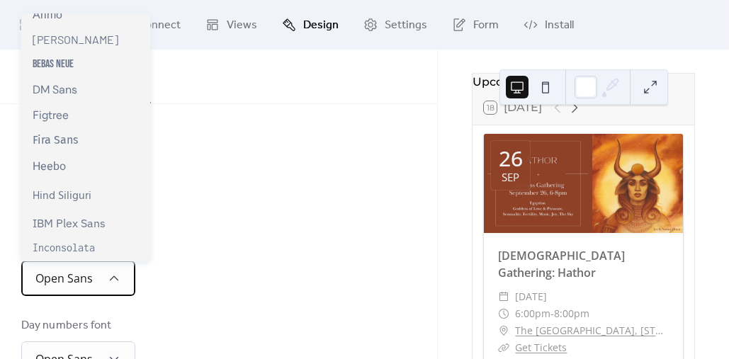
scroll to position [239, 0]
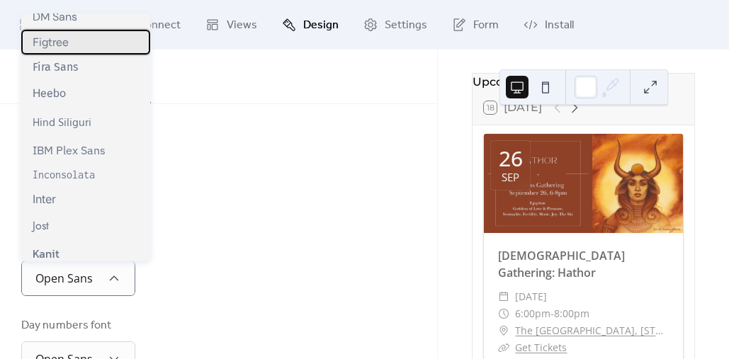
click at [94, 53] on div "Figtree" at bounding box center [85, 42] width 129 height 25
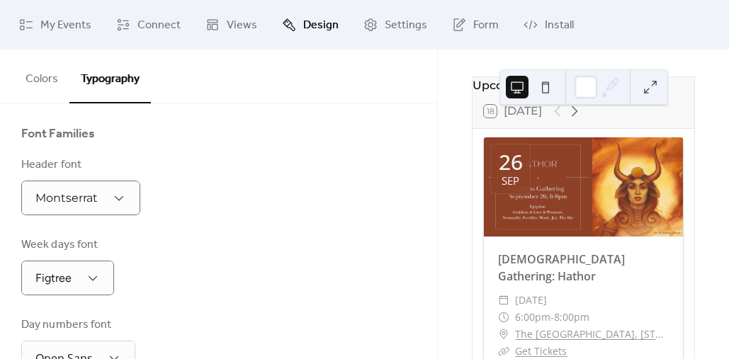
scroll to position [47, 0]
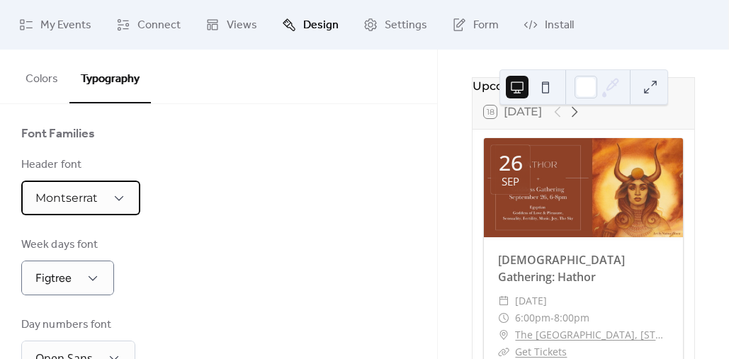
click at [103, 206] on div "Montserrat" at bounding box center [80, 198] width 119 height 35
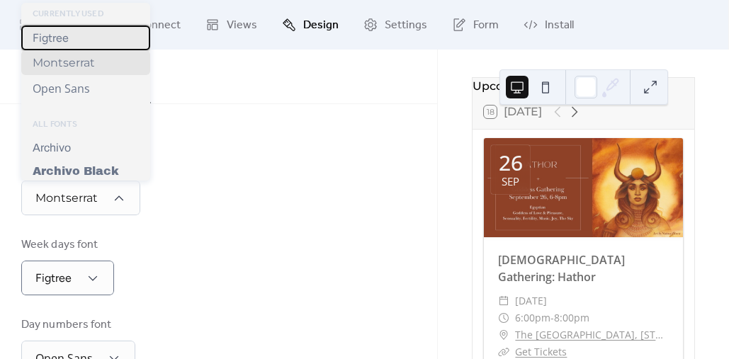
click at [92, 40] on div "Figtree" at bounding box center [85, 38] width 129 height 25
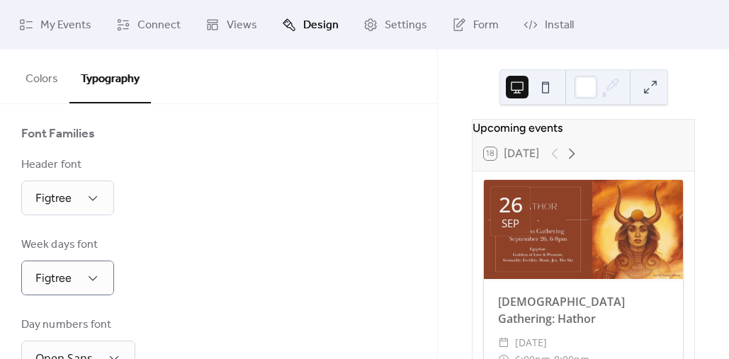
scroll to position [14, 0]
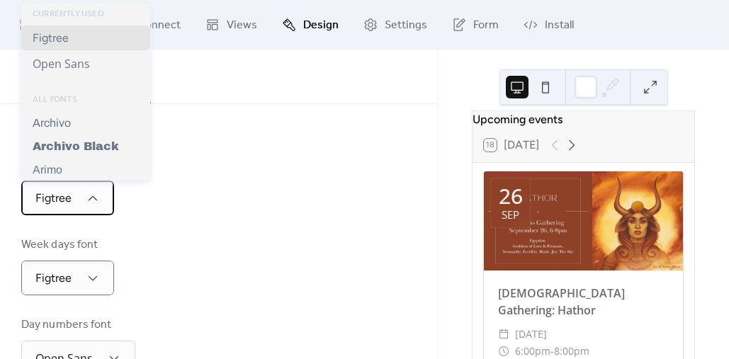
click at [85, 194] on div "Figtree" at bounding box center [67, 198] width 93 height 35
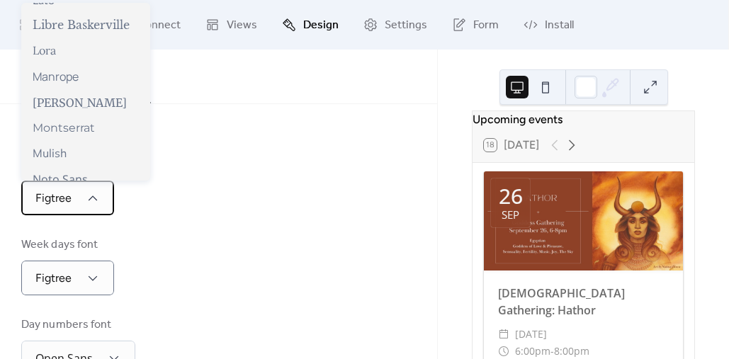
scroll to position [535, 0]
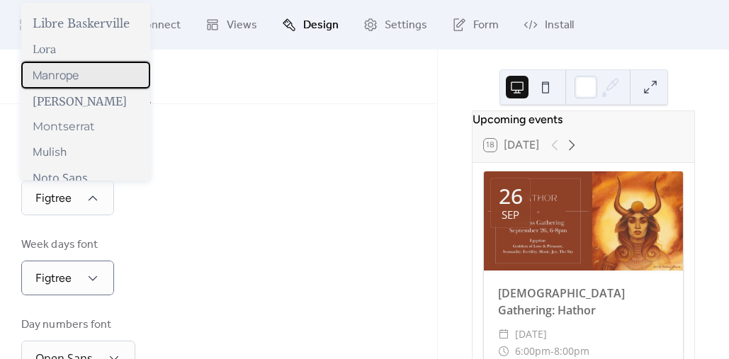
click at [69, 80] on span "Manrope" at bounding box center [56, 75] width 46 height 16
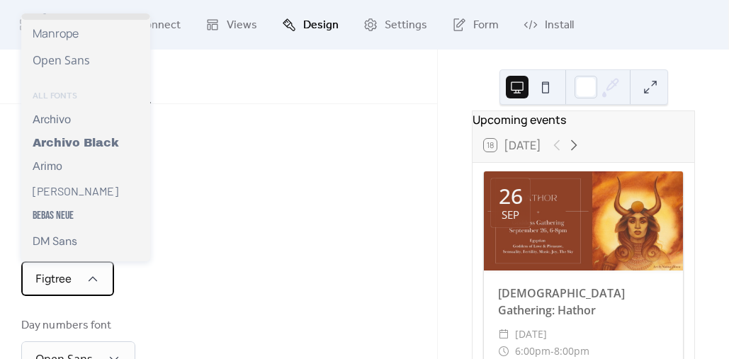
scroll to position [0, 0]
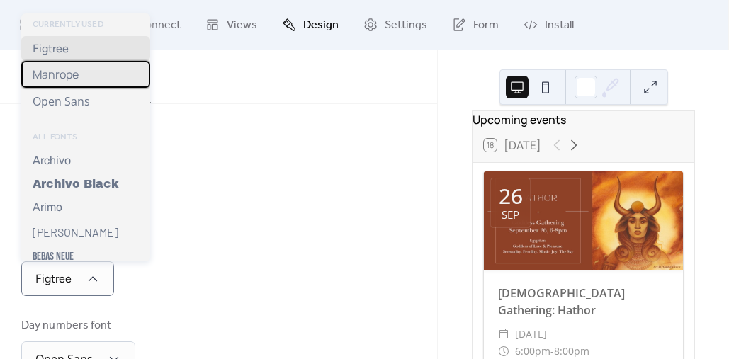
click at [74, 72] on span "Manrope" at bounding box center [56, 75] width 46 height 16
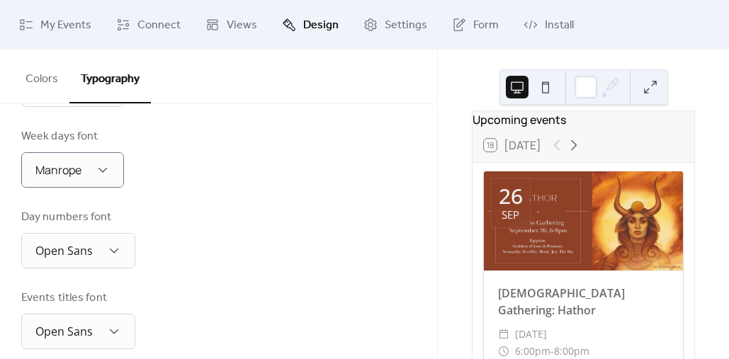
scroll to position [221, 0]
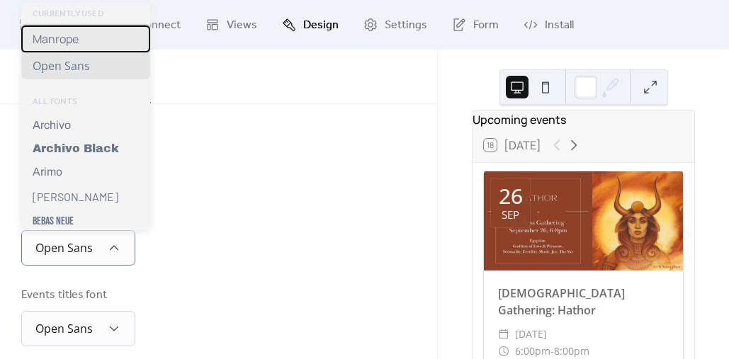
click at [83, 49] on div "Manrope" at bounding box center [85, 39] width 129 height 27
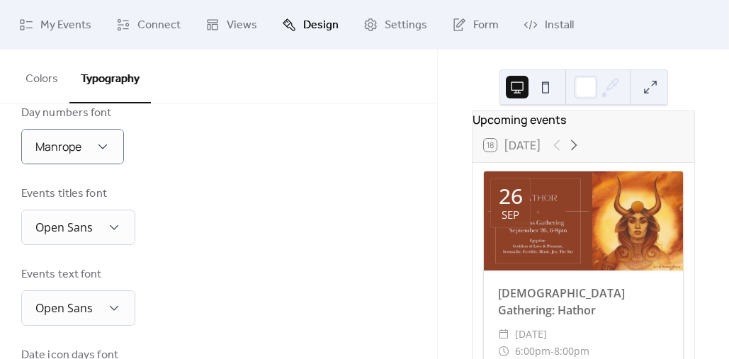
scroll to position [333, 0]
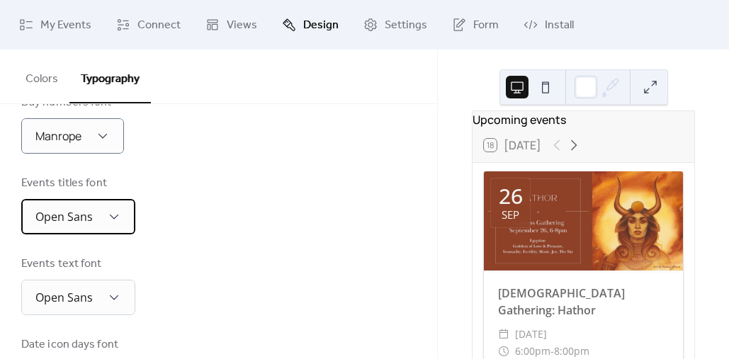
click at [92, 215] on div "Open Sans" at bounding box center [78, 216] width 114 height 35
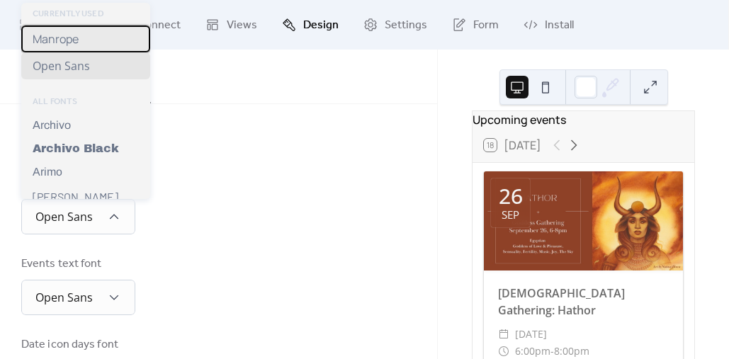
click at [95, 40] on div "Manrope" at bounding box center [85, 39] width 129 height 27
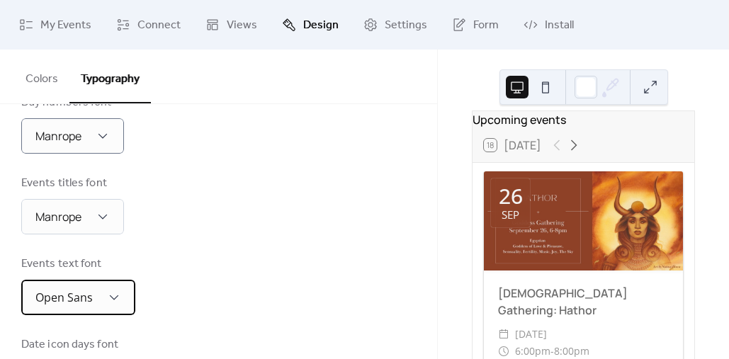
click at [91, 299] on span "Open Sans" at bounding box center [63, 298] width 57 height 16
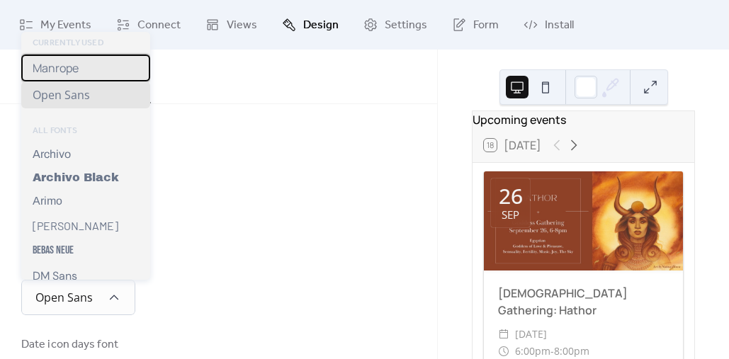
click at [91, 69] on div "Manrope" at bounding box center [85, 68] width 129 height 27
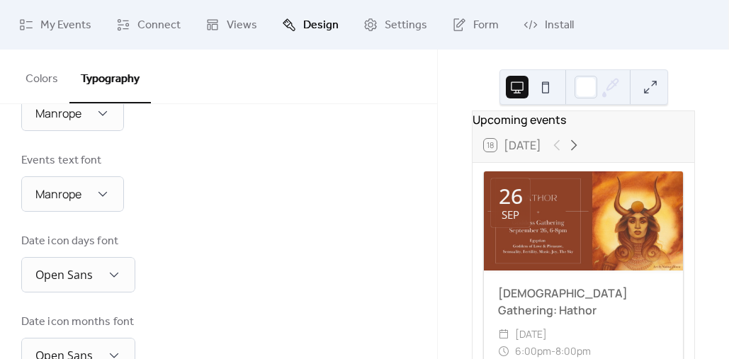
scroll to position [479, 0]
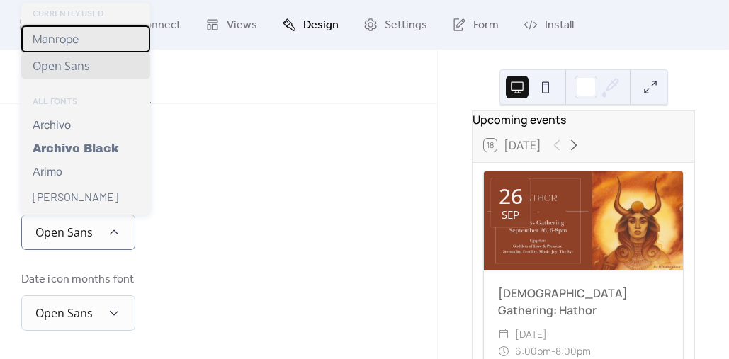
click at [94, 47] on div "Manrope" at bounding box center [85, 39] width 129 height 27
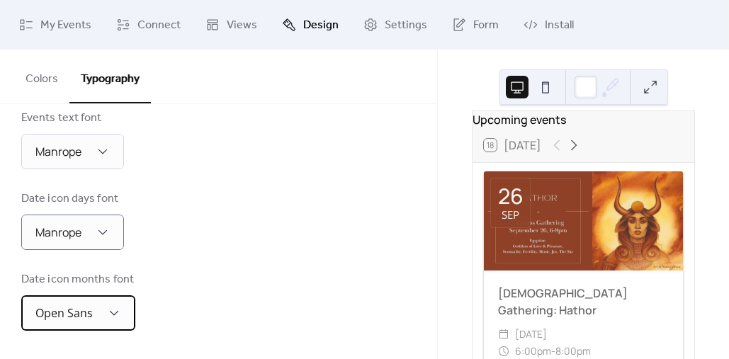
click at [86, 320] on span "Open Sans" at bounding box center [63, 313] width 57 height 16
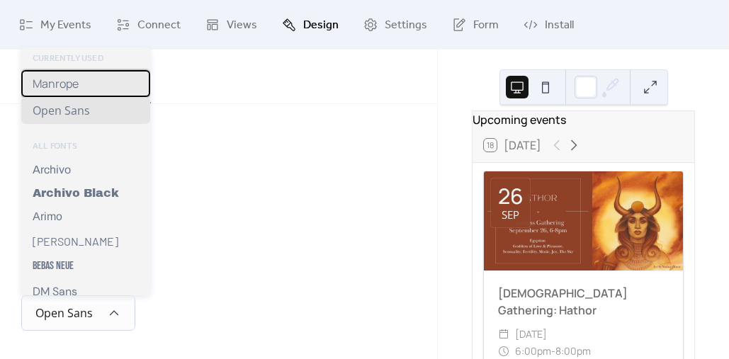
click at [77, 84] on span "Manrope" at bounding box center [56, 84] width 46 height 16
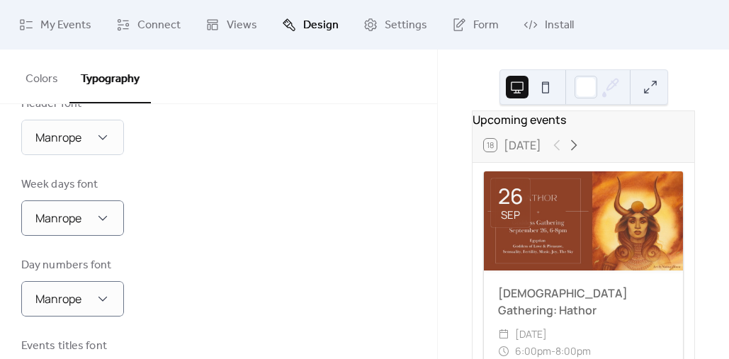
scroll to position [0, 0]
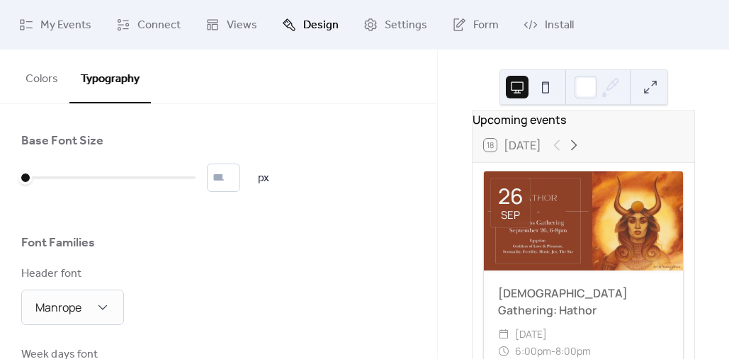
click at [41, 81] on button "Colors" at bounding box center [41, 76] width 55 height 52
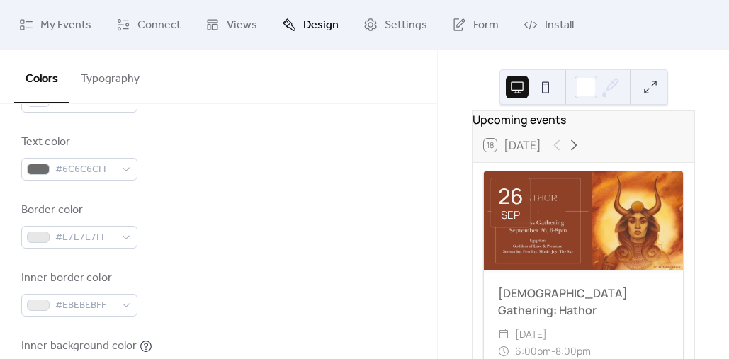
scroll to position [233, 0]
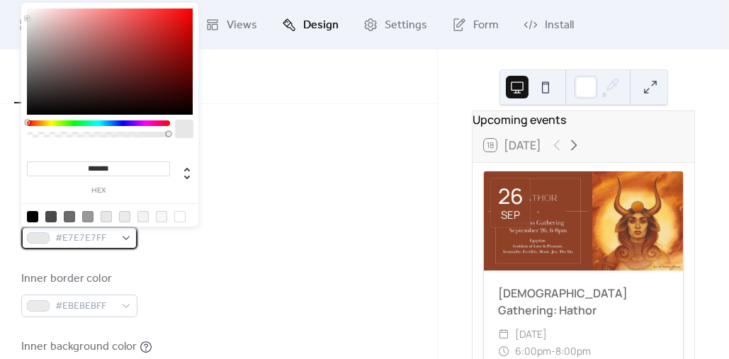
click at [128, 236] on div "#E7E7E7FF" at bounding box center [79, 238] width 116 height 23
click at [300, 165] on div "Text color #6C6C6CFF" at bounding box center [218, 158] width 395 height 47
